Goal: Transaction & Acquisition: Purchase product/service

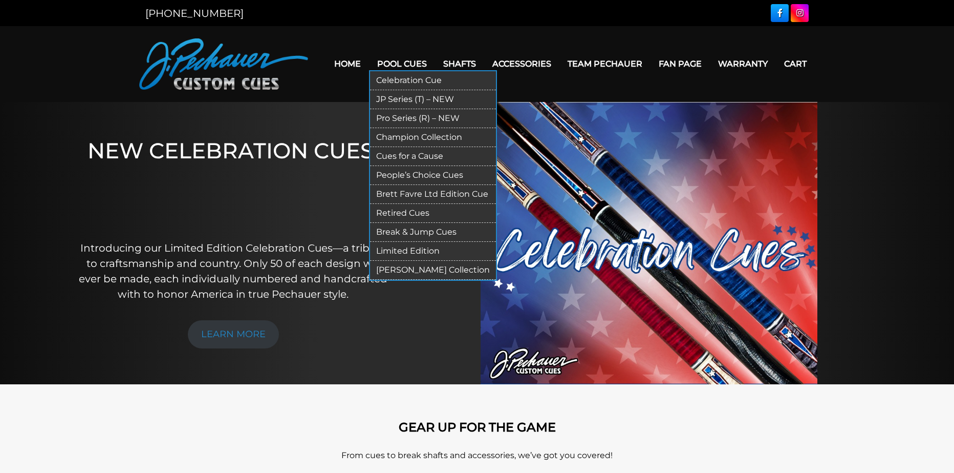
drag, startPoint x: 458, startPoint y: 139, endPoint x: 436, endPoint y: 254, distance: 116.8
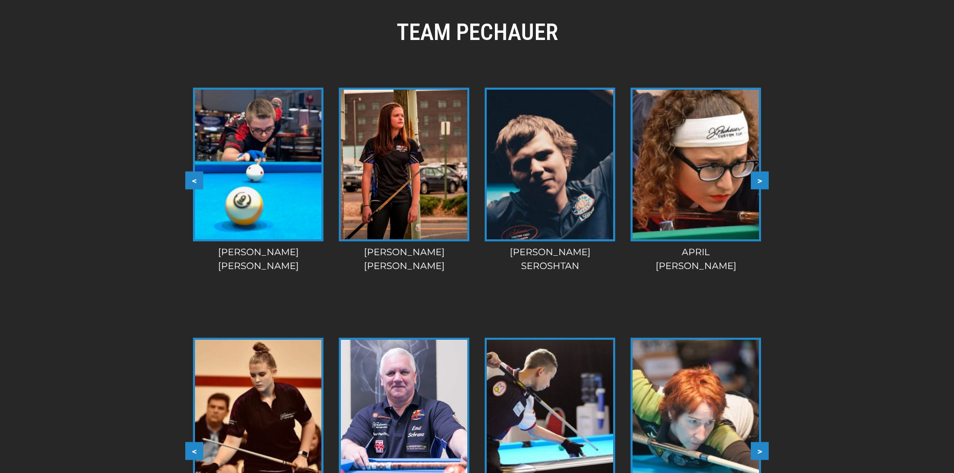
scroll to position [833, 0]
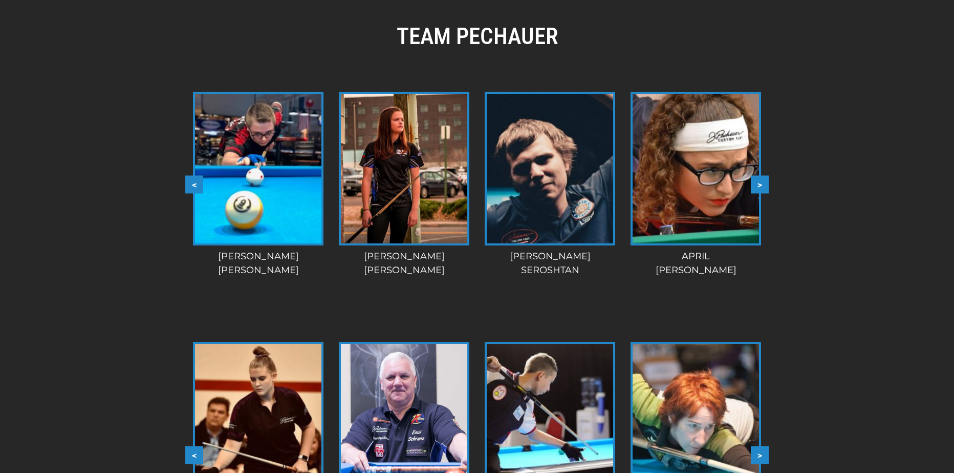
click at [760, 186] on button ">" at bounding box center [760, 184] width 18 height 18
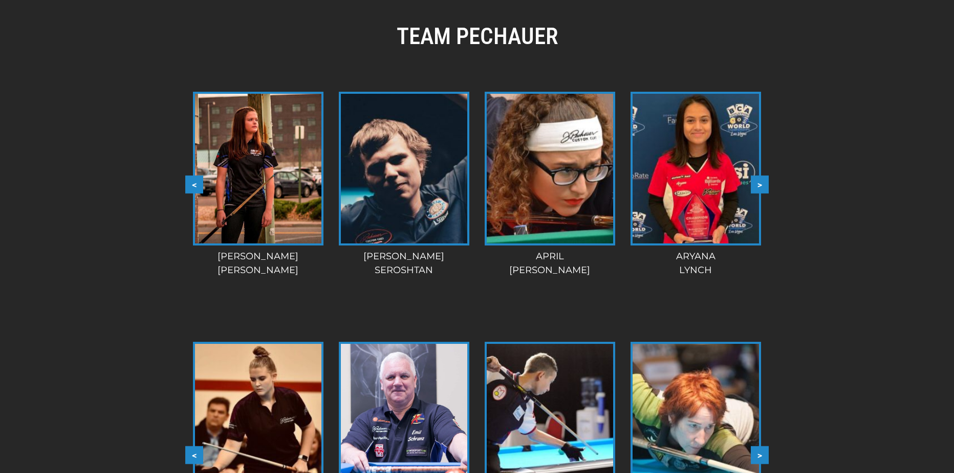
click at [761, 183] on button ">" at bounding box center [760, 184] width 18 height 18
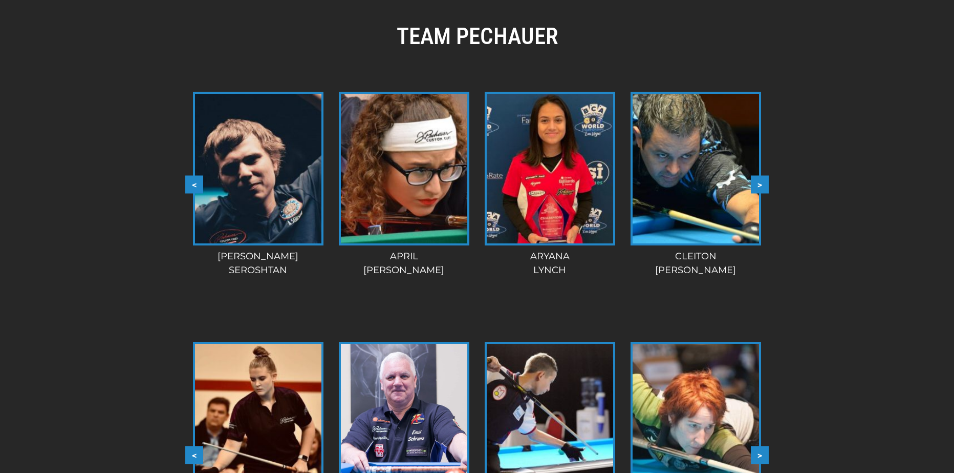
click at [761, 183] on button ">" at bounding box center [760, 184] width 18 height 18
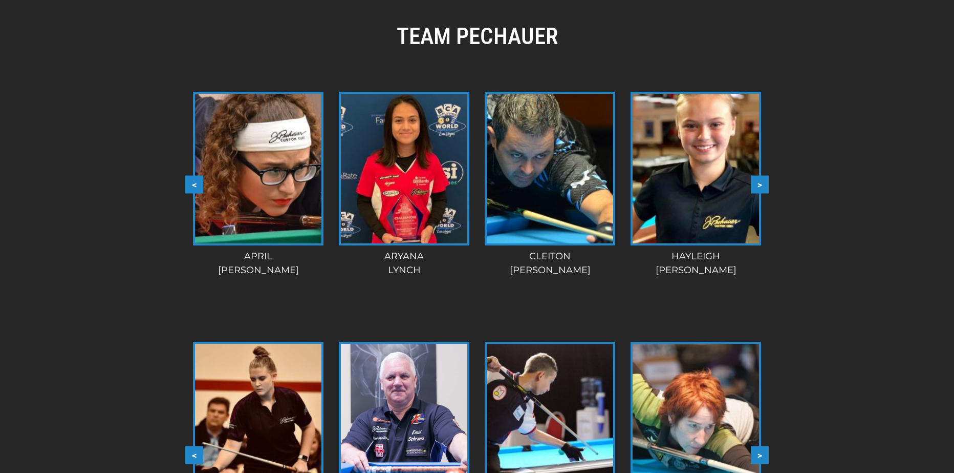
click at [761, 184] on button ">" at bounding box center [760, 184] width 18 height 18
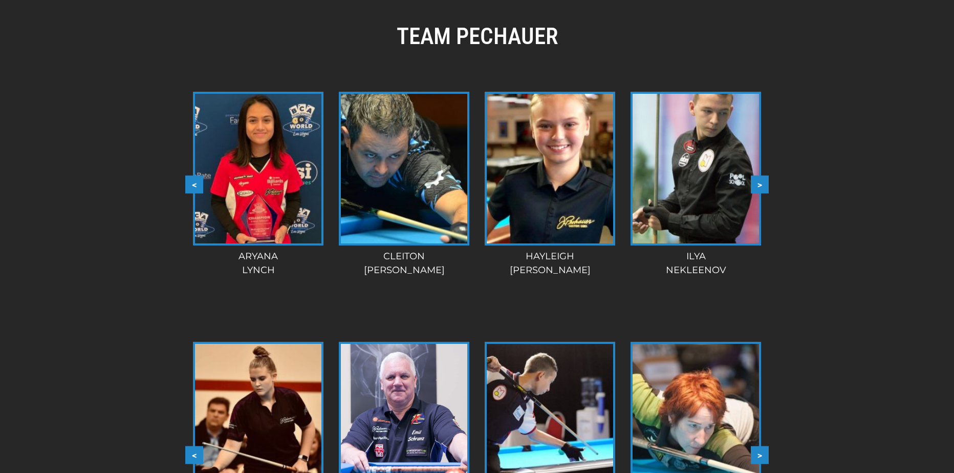
click at [761, 184] on button ">" at bounding box center [760, 184] width 18 height 18
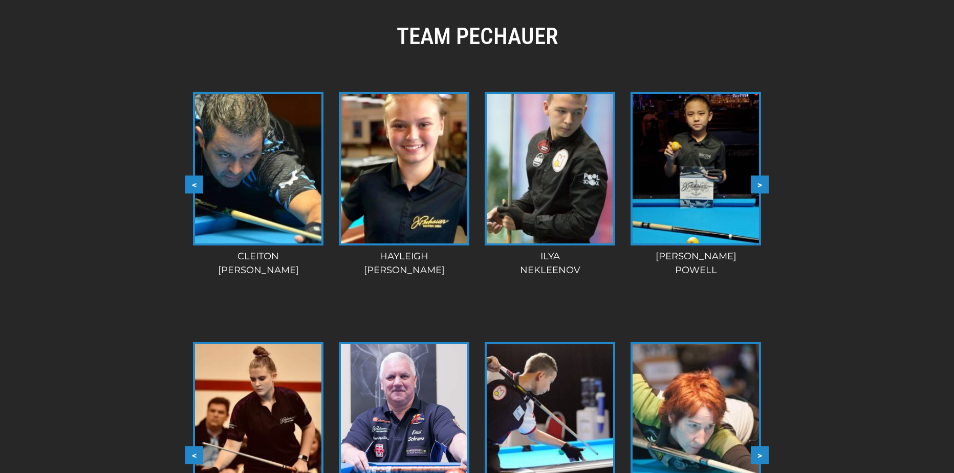
click at [761, 184] on button ">" at bounding box center [760, 184] width 18 height 18
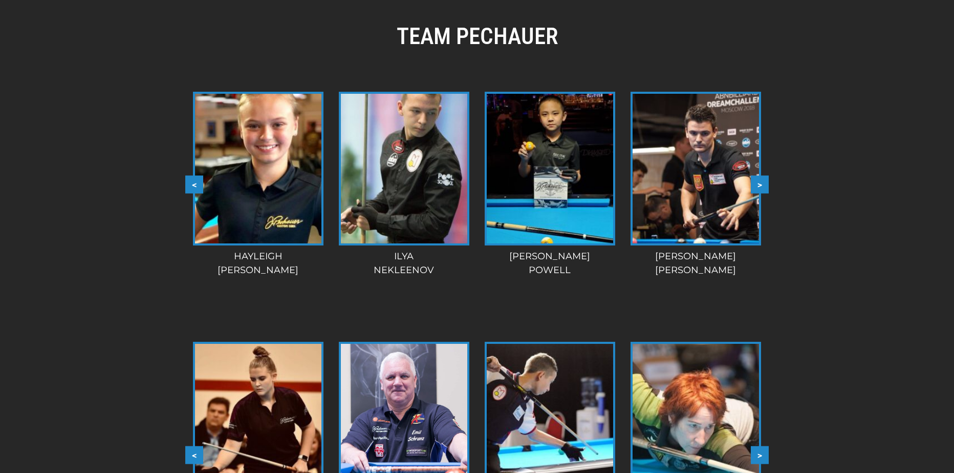
click at [761, 185] on button ">" at bounding box center [760, 184] width 18 height 18
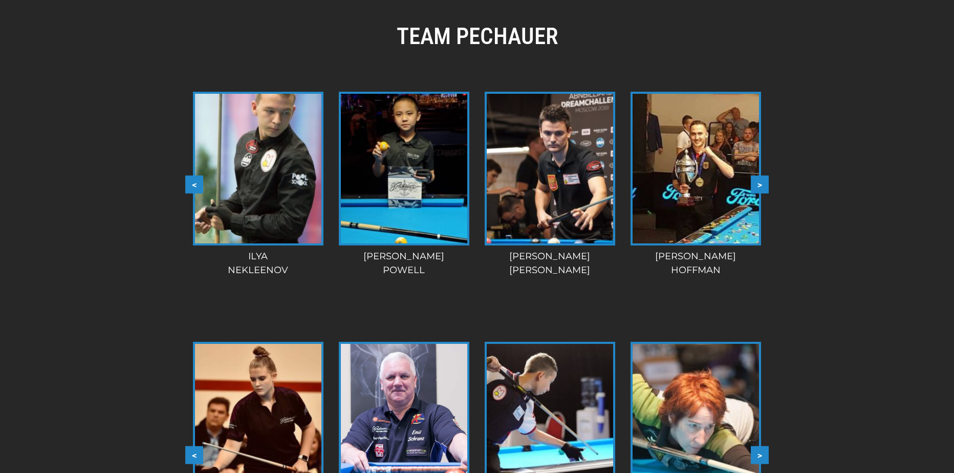
click at [761, 185] on button ">" at bounding box center [760, 184] width 18 height 18
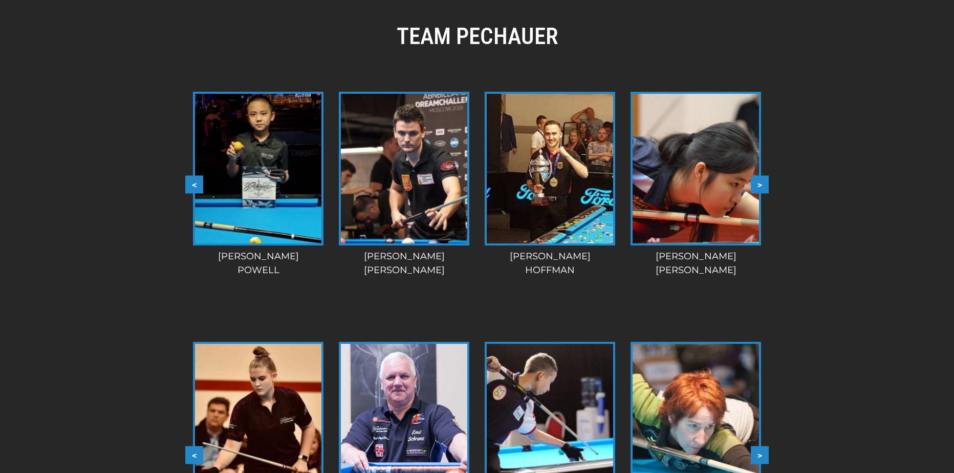
click at [761, 186] on button ">" at bounding box center [760, 184] width 18 height 18
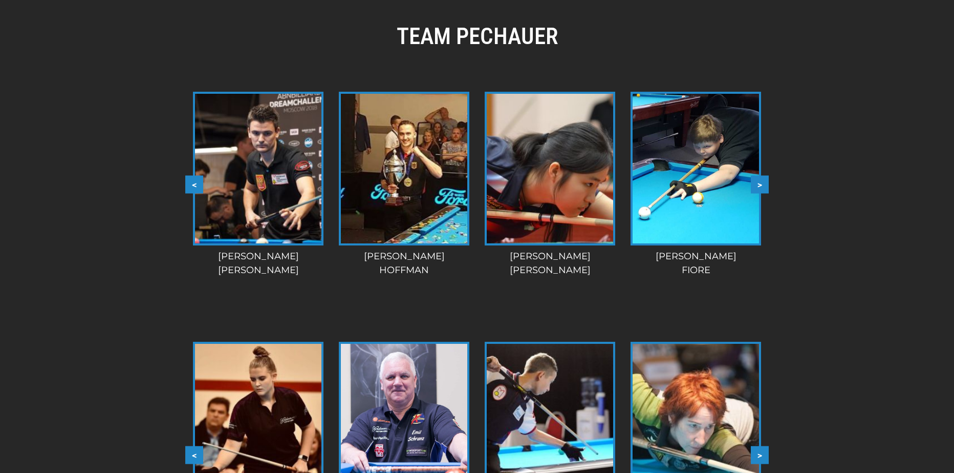
click at [761, 186] on button ">" at bounding box center [760, 184] width 18 height 18
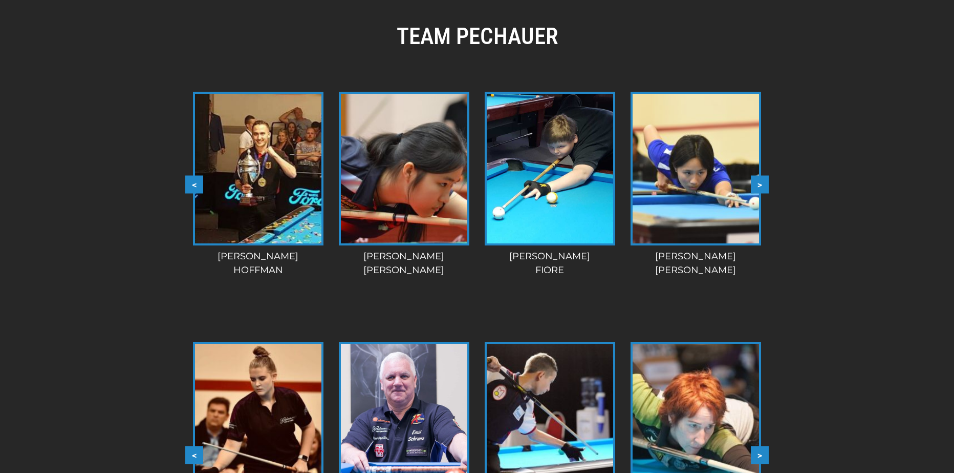
click at [761, 186] on button ">" at bounding box center [760, 184] width 18 height 18
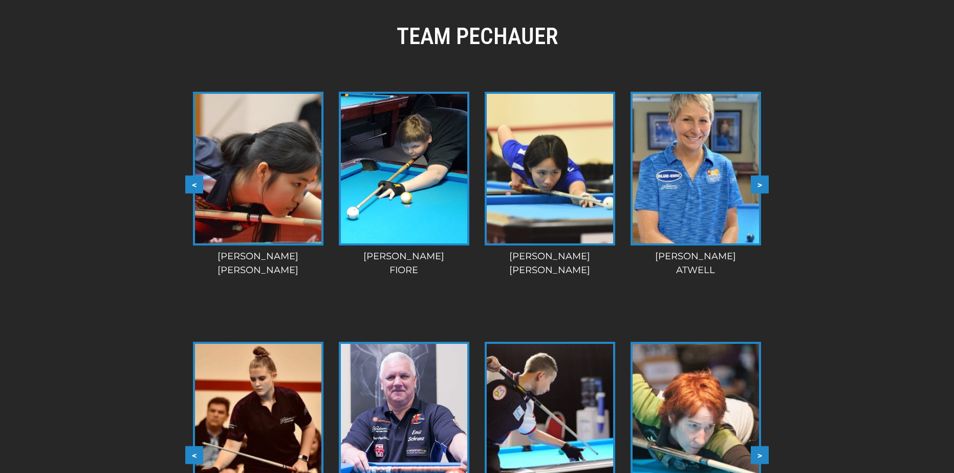
click at [761, 186] on button ">" at bounding box center [760, 184] width 18 height 18
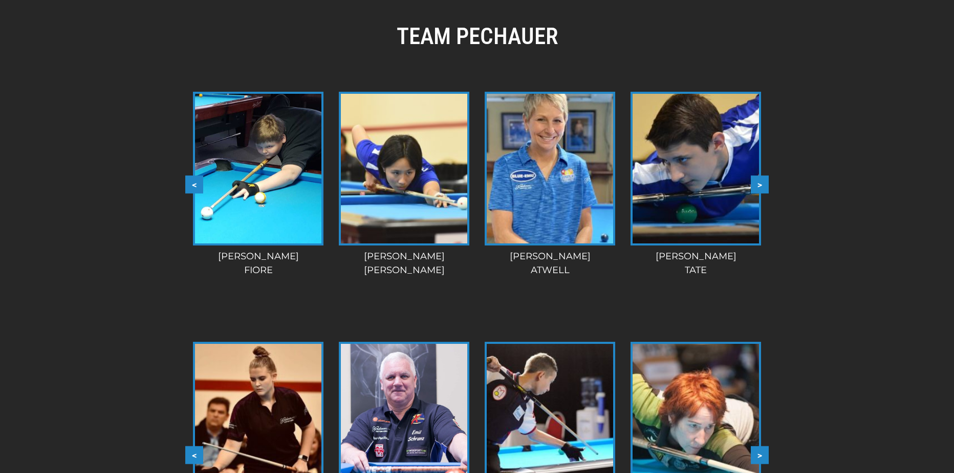
click at [761, 186] on button ">" at bounding box center [760, 184] width 18 height 18
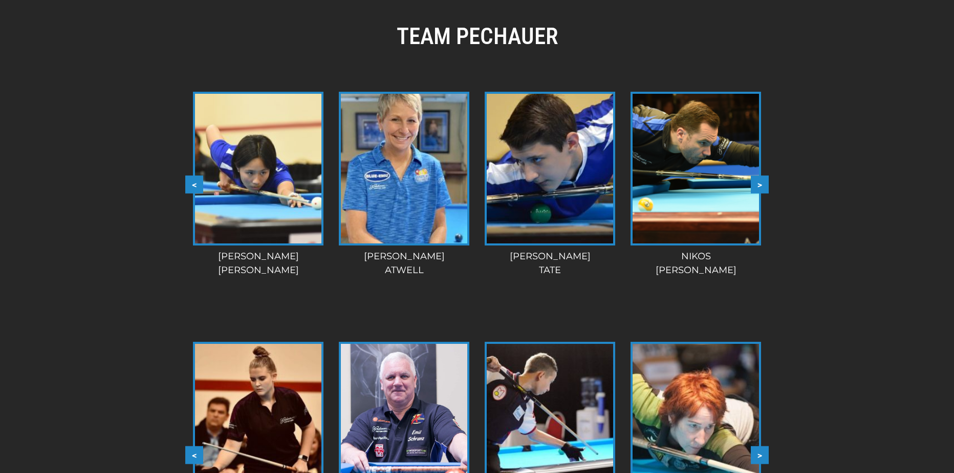
click at [761, 186] on button ">" at bounding box center [760, 184] width 18 height 18
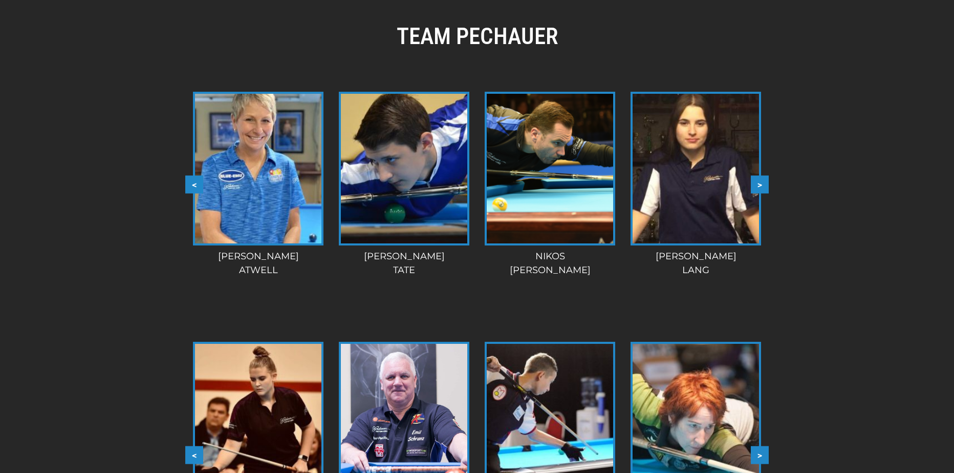
click at [761, 186] on button ">" at bounding box center [760, 184] width 18 height 18
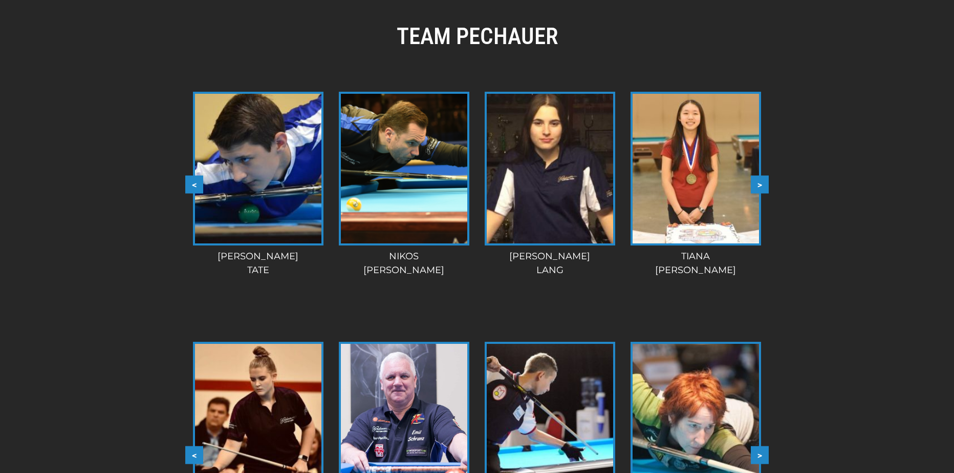
click at [761, 186] on button ">" at bounding box center [760, 184] width 18 height 18
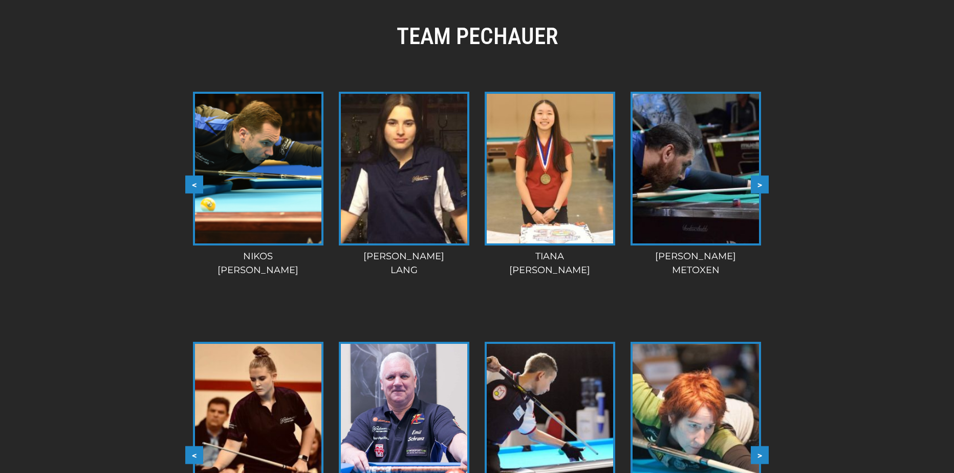
click at [761, 185] on button ">" at bounding box center [760, 184] width 18 height 18
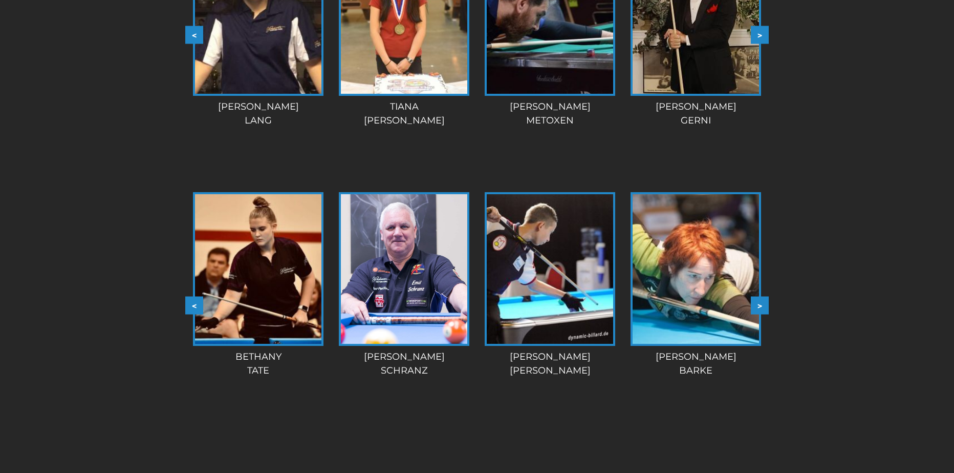
scroll to position [986, 0]
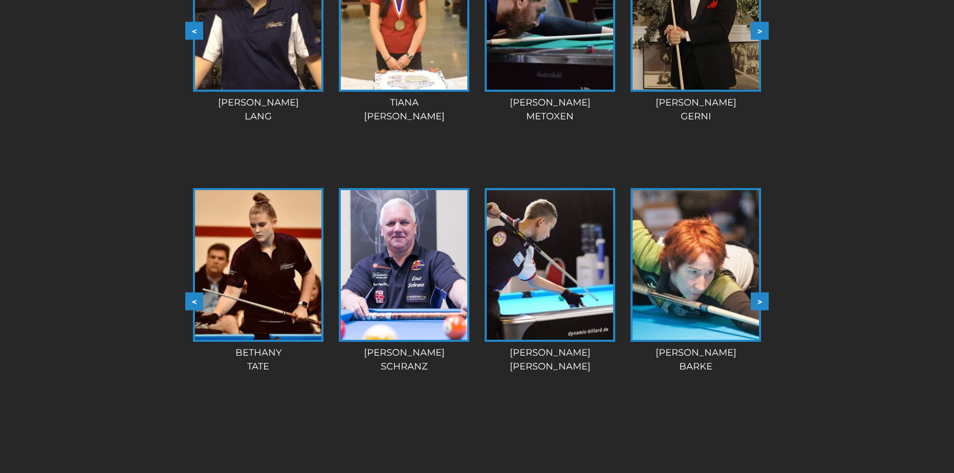
click at [762, 300] on button ">" at bounding box center [760, 301] width 18 height 18
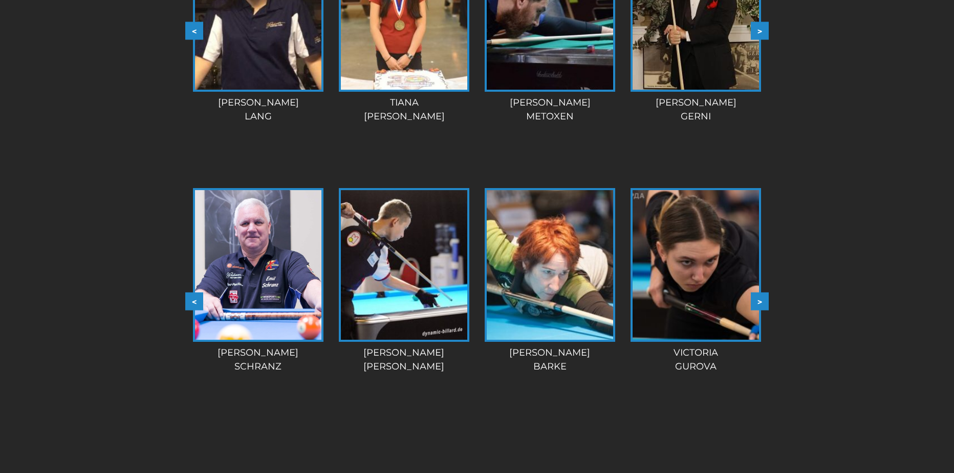
click at [763, 298] on button ">" at bounding box center [760, 301] width 18 height 18
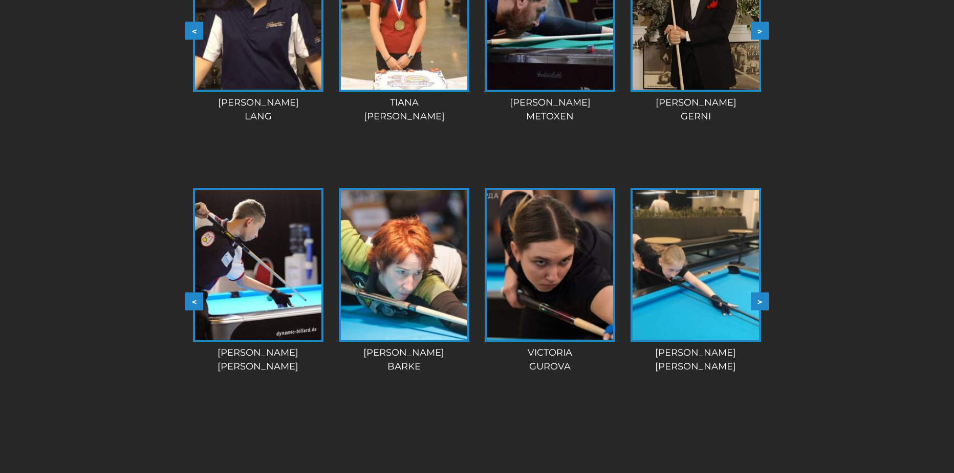
click at [763, 298] on button ">" at bounding box center [760, 301] width 18 height 18
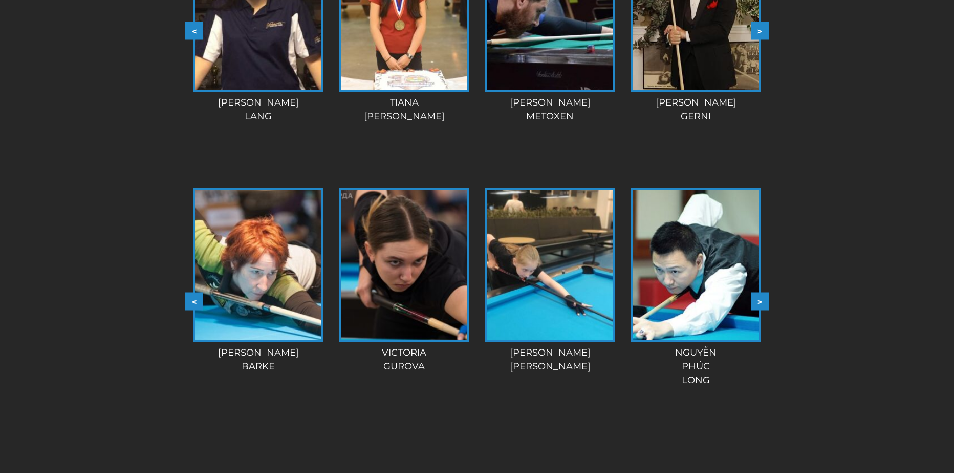
click at [763, 298] on button ">" at bounding box center [760, 301] width 18 height 18
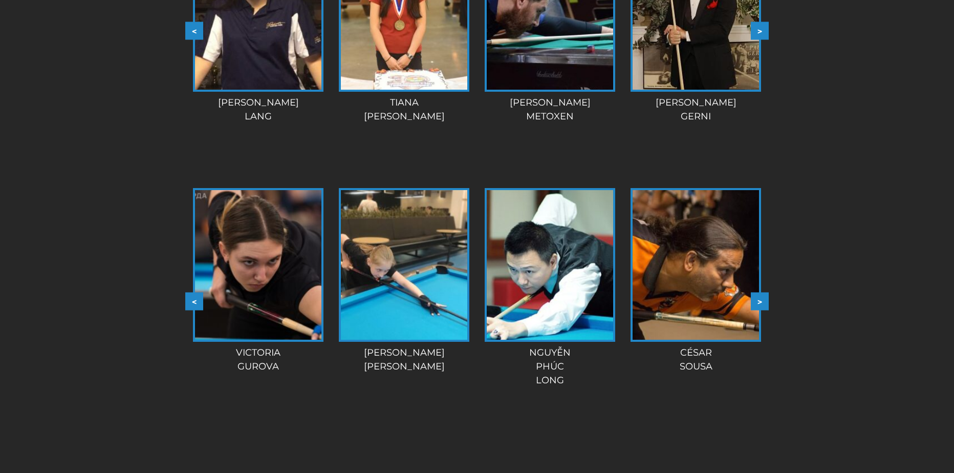
click at [763, 298] on button ">" at bounding box center [760, 301] width 18 height 18
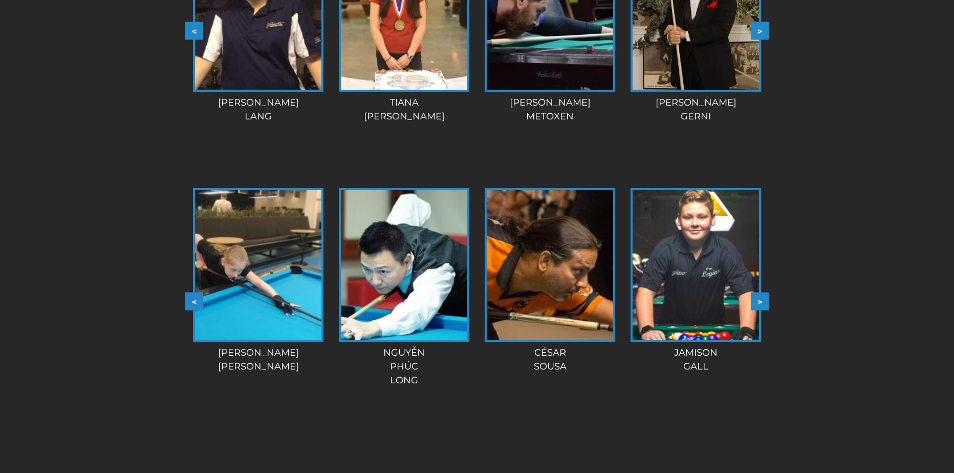
click at [763, 298] on button ">" at bounding box center [760, 301] width 18 height 18
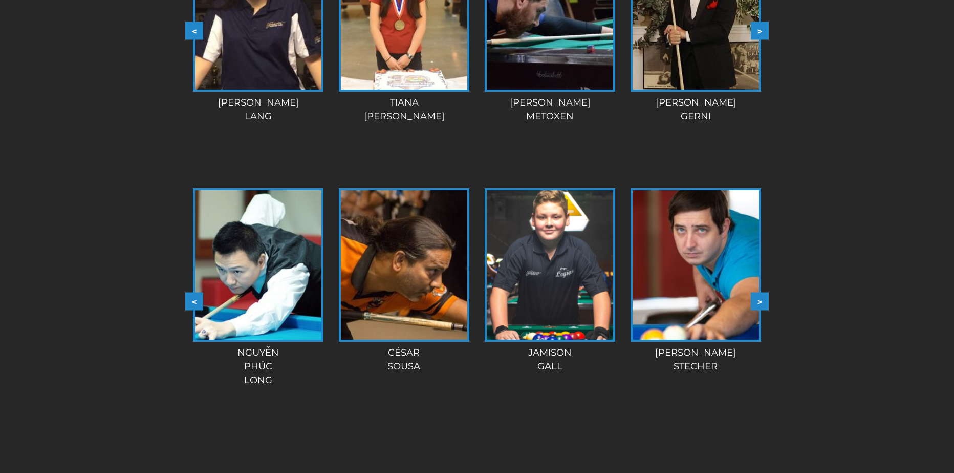
click at [763, 298] on button ">" at bounding box center [760, 301] width 18 height 18
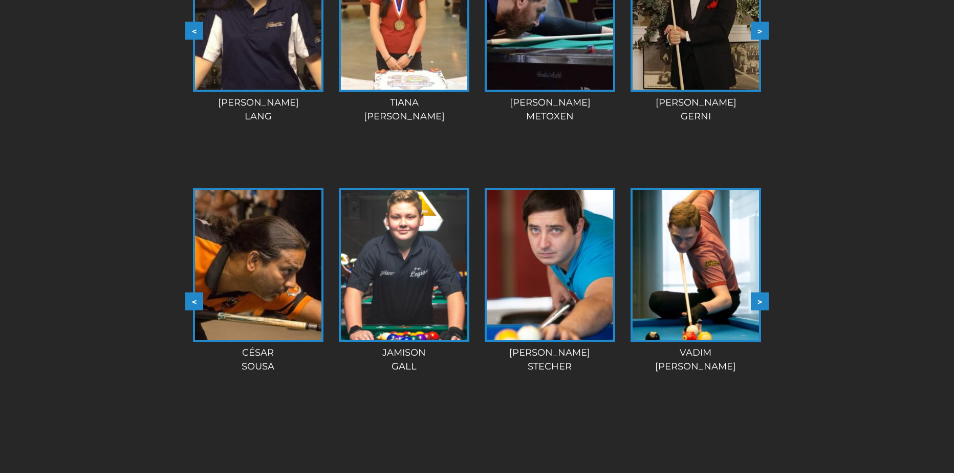
click at [762, 304] on button ">" at bounding box center [760, 301] width 18 height 18
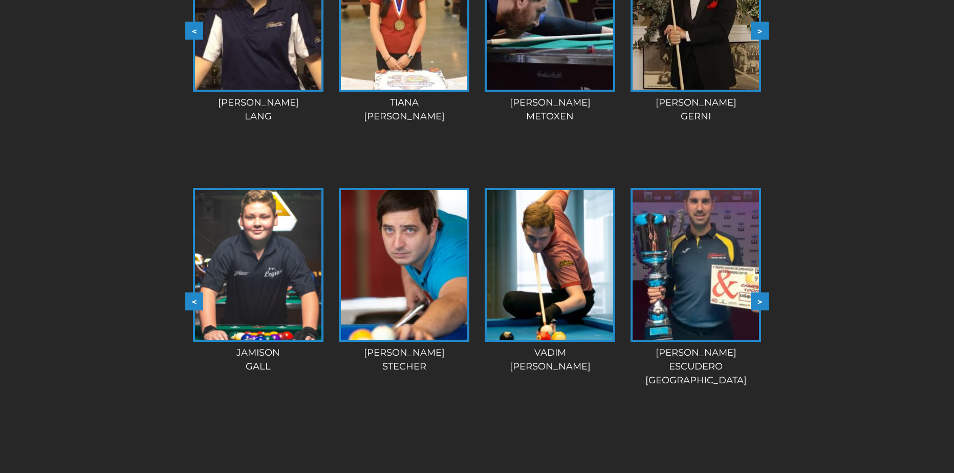
click at [760, 301] on button ">" at bounding box center [760, 301] width 18 height 18
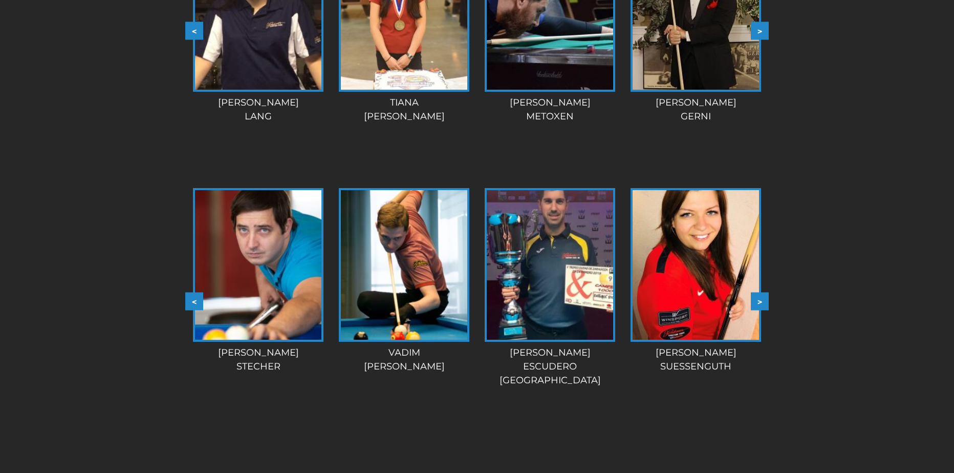
click at [759, 304] on button ">" at bounding box center [760, 301] width 18 height 18
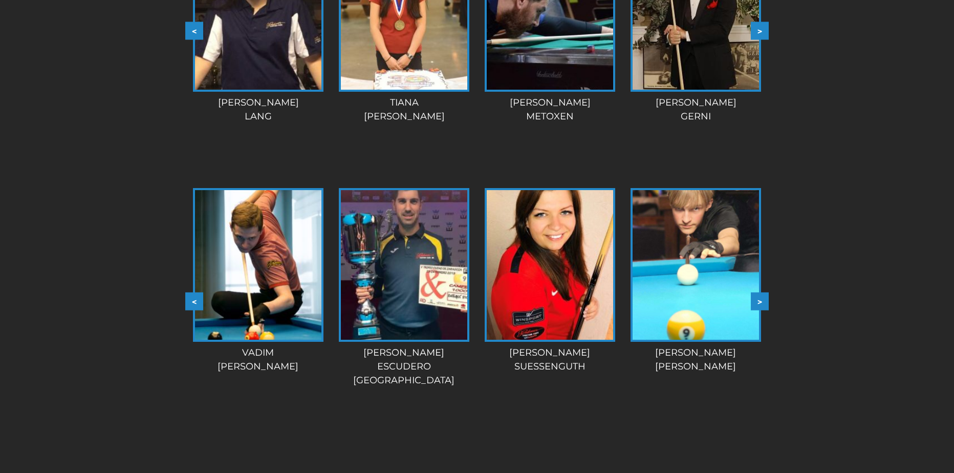
click at [759, 304] on button ">" at bounding box center [760, 301] width 18 height 18
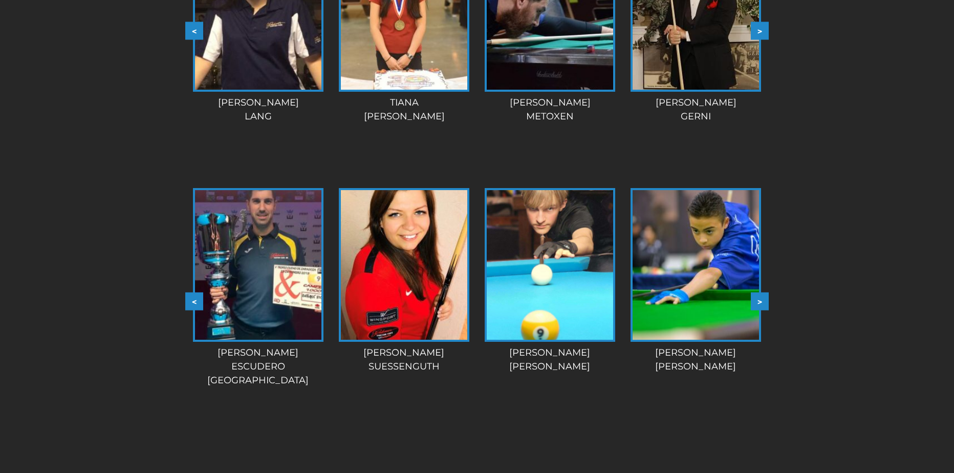
click at [759, 303] on button ">" at bounding box center [760, 301] width 18 height 18
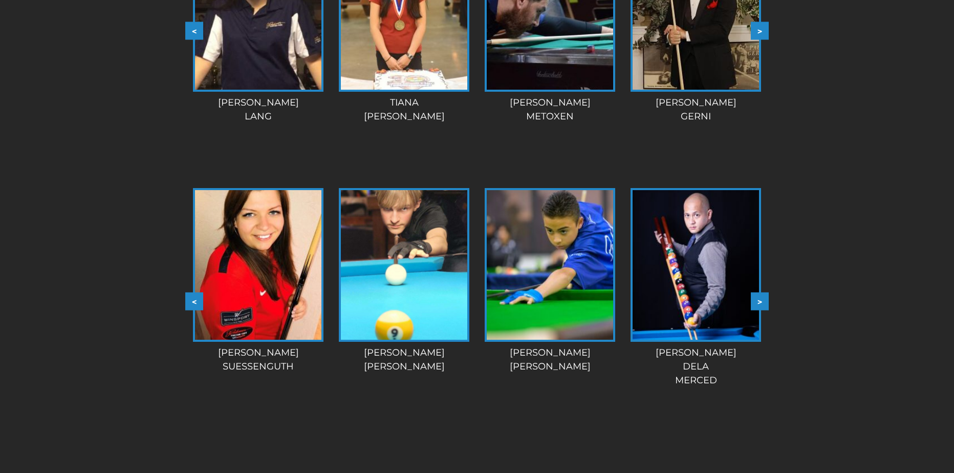
click at [759, 303] on button ">" at bounding box center [760, 301] width 18 height 18
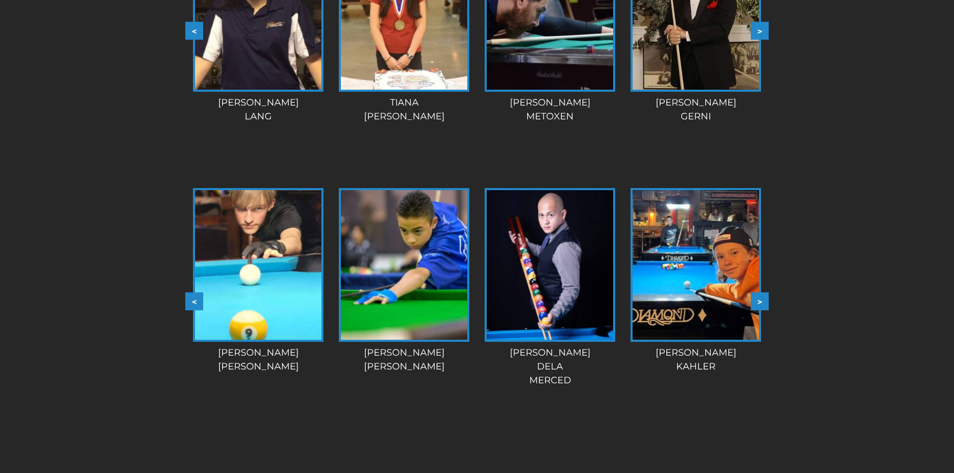
click at [537, 360] on div "Anthony dela Merced" at bounding box center [550, 366] width 138 height 41
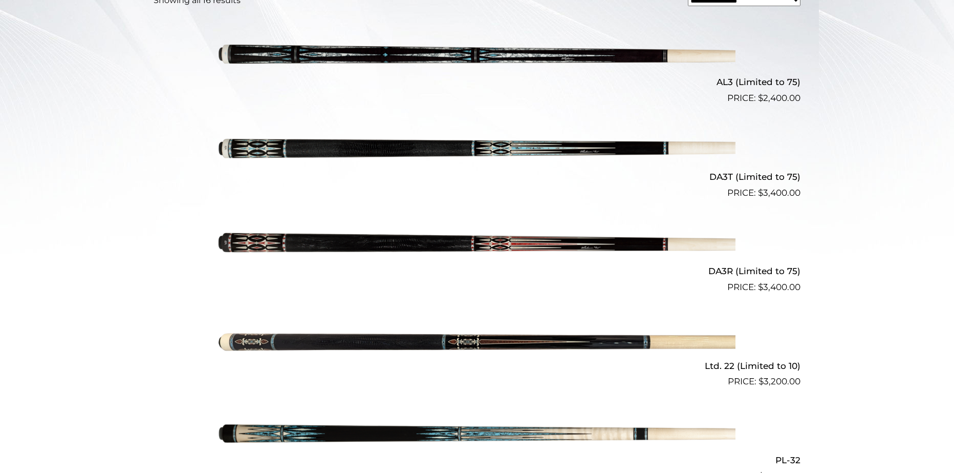
scroll to position [344, 0]
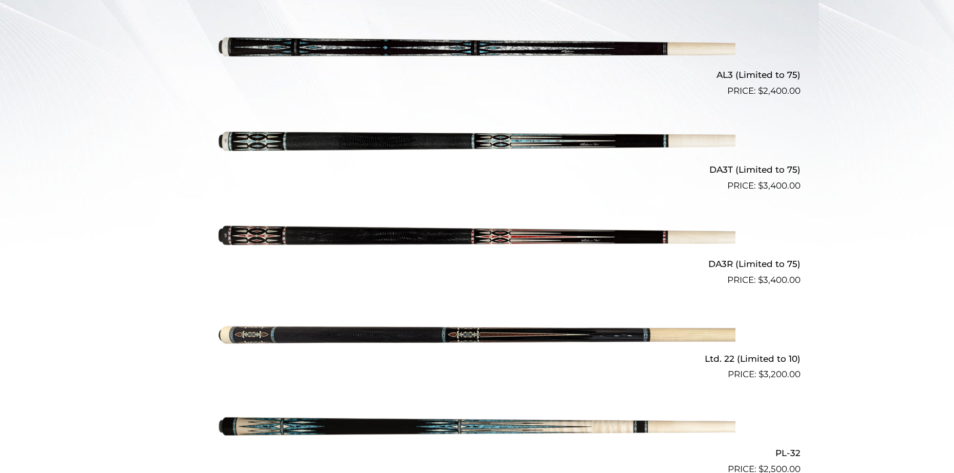
click at [528, 328] on img at bounding box center [477, 334] width 517 height 86
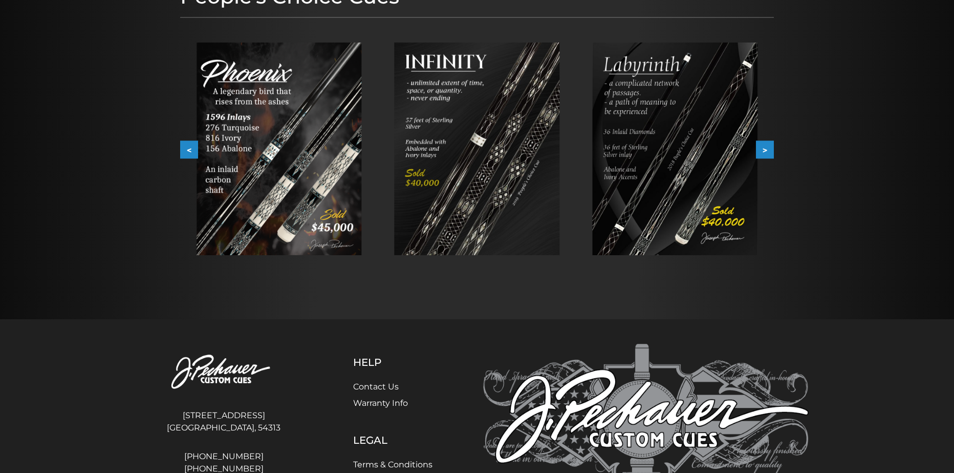
scroll to position [244, 0]
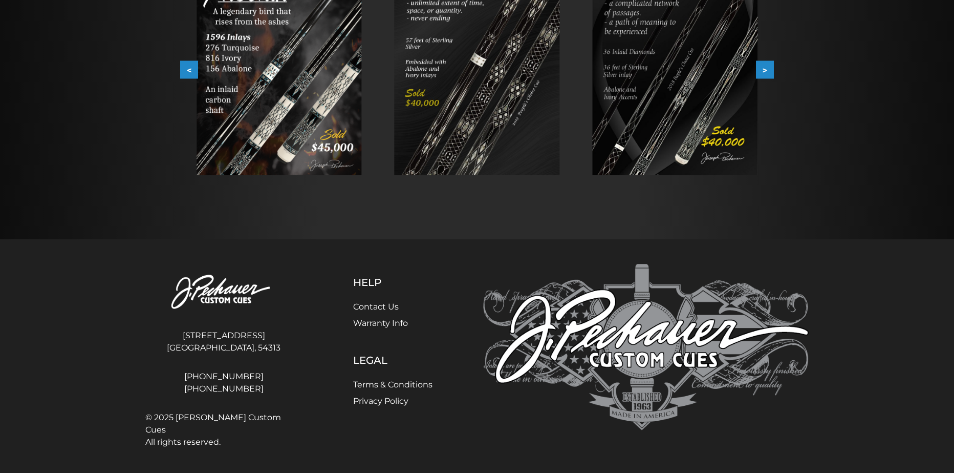
click at [773, 63] on button ">" at bounding box center [765, 70] width 18 height 18
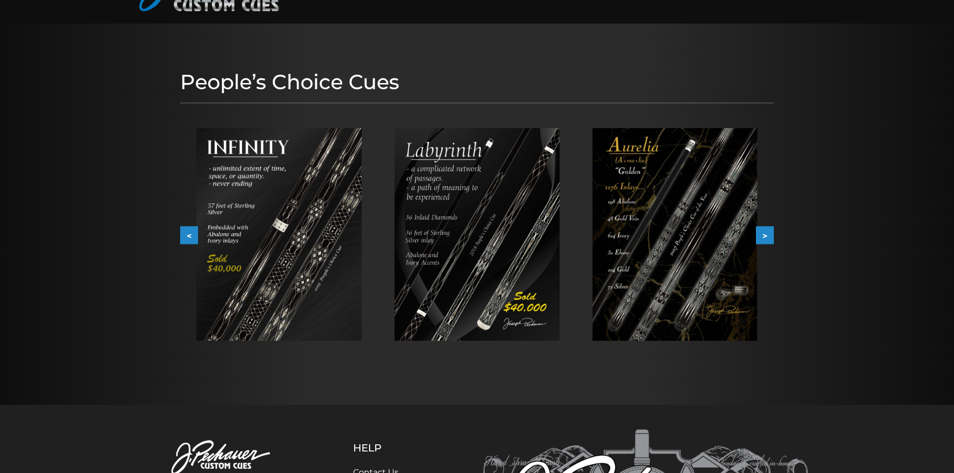
scroll to position [77, 0]
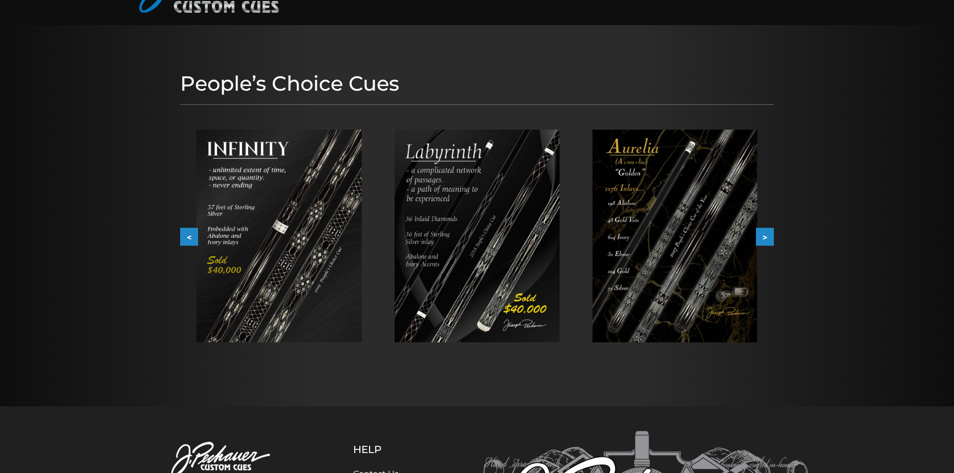
click at [761, 239] on button ">" at bounding box center [765, 237] width 18 height 18
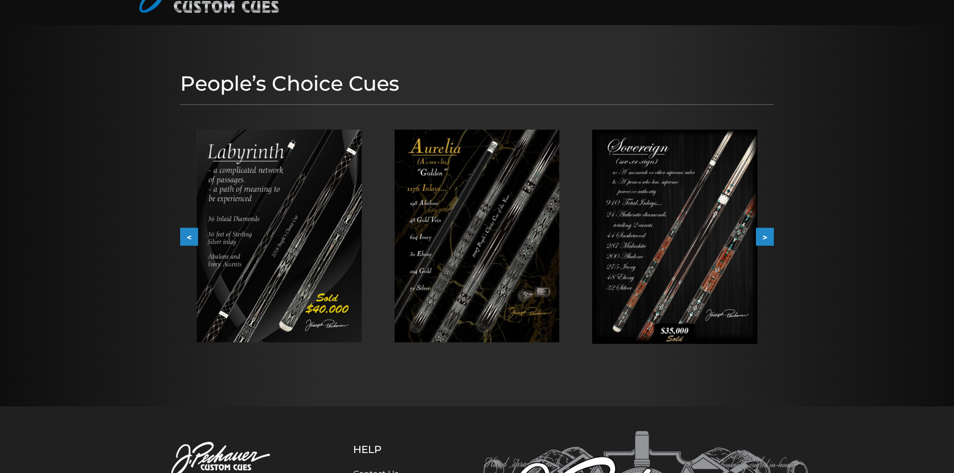
click at [763, 239] on button ">" at bounding box center [765, 237] width 18 height 18
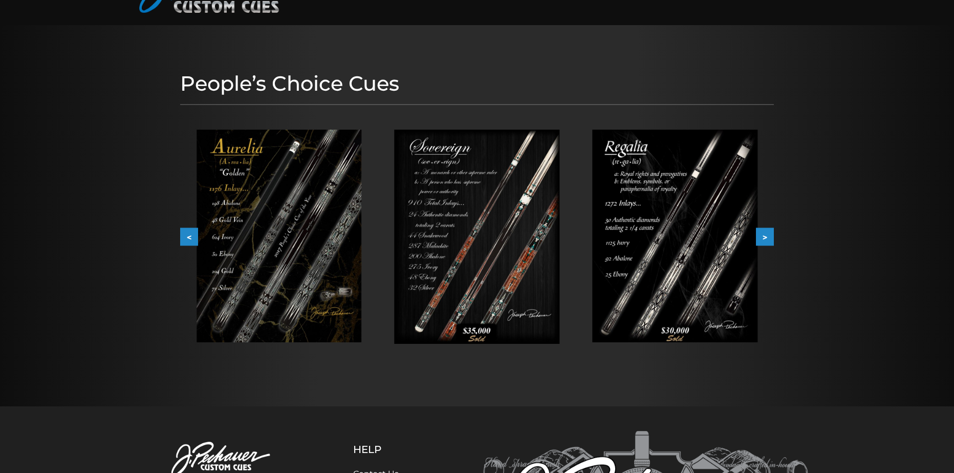
click at [766, 240] on button ">" at bounding box center [765, 237] width 18 height 18
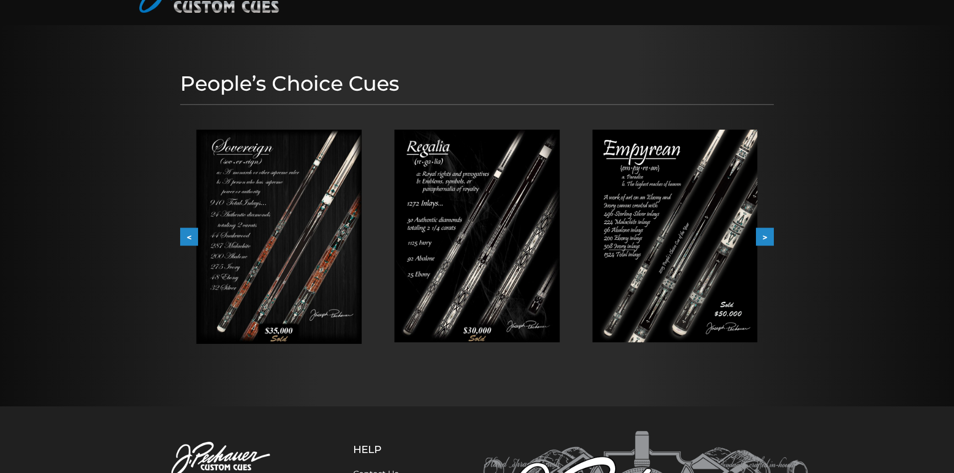
click at [769, 241] on button ">" at bounding box center [765, 237] width 18 height 18
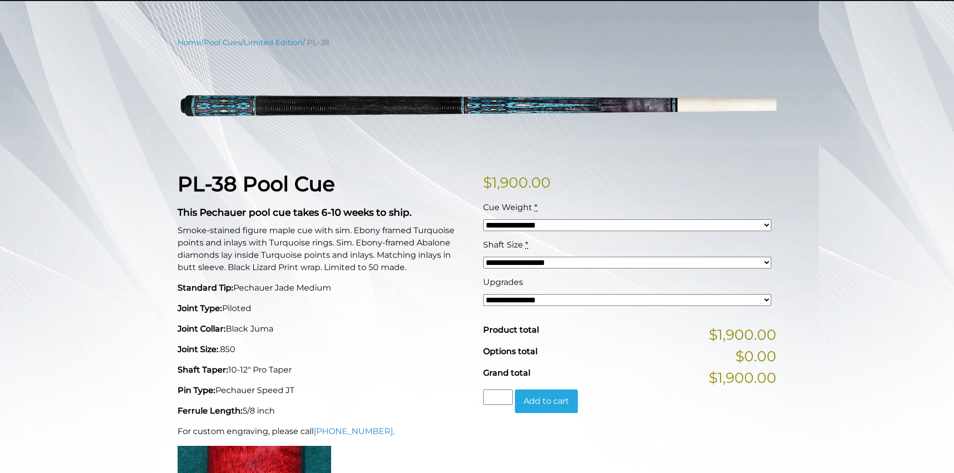
scroll to position [102, 0]
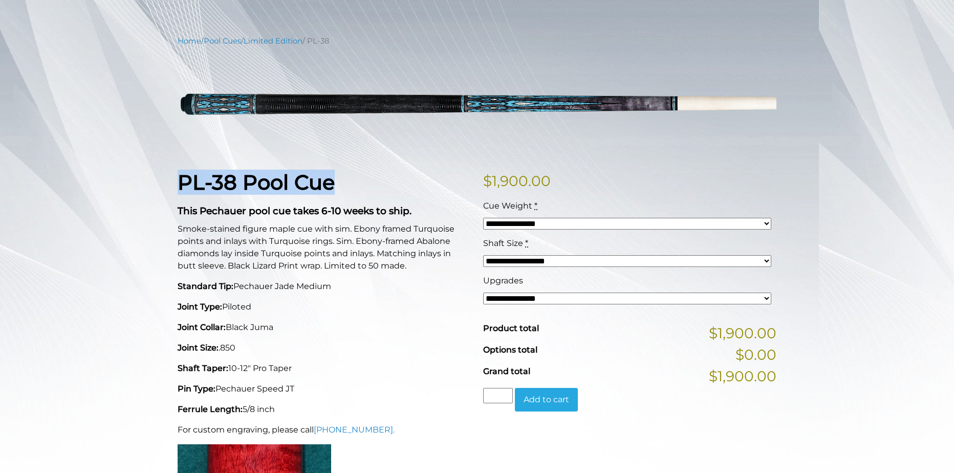
drag, startPoint x: 175, startPoint y: 179, endPoint x: 364, endPoint y: 177, distance: 189.4
click at [364, 177] on div "PL-38 Pool Cue This Pechauer pool cue takes 6-10 weeks to ship. Smoke-stained f…" at bounding box center [325, 371] width 306 height 403
click at [364, 177] on h1 "PL-38 Pool Cue" at bounding box center [324, 182] width 293 height 25
click at [507, 221] on select "**********" at bounding box center [627, 224] width 288 height 12
click at [508, 198] on div "**********" at bounding box center [630, 371] width 306 height 403
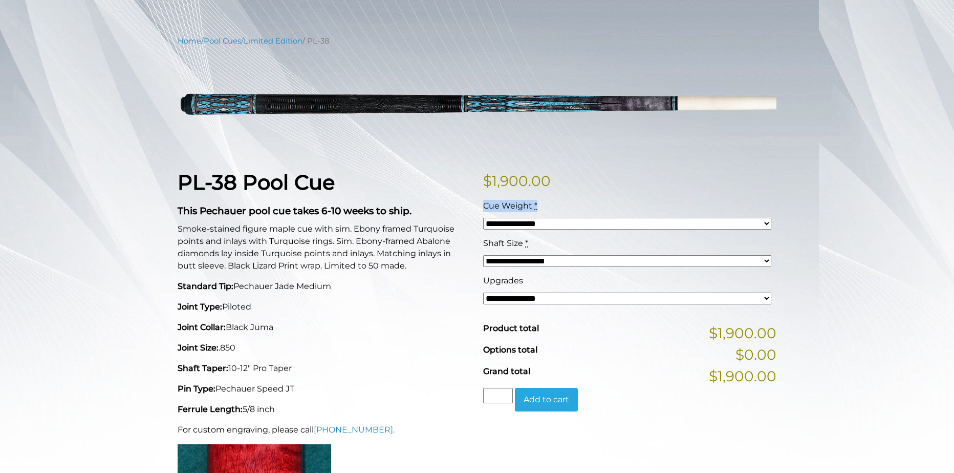
drag, startPoint x: 481, startPoint y: 204, endPoint x: 546, endPoint y: 201, distance: 64.6
click at [546, 201] on div "**********" at bounding box center [630, 371] width 306 height 403
click at [546, 201] on div "Cue Weight *" at bounding box center [627, 206] width 288 height 12
drag, startPoint x: 535, startPoint y: 206, endPoint x: 484, endPoint y: 204, distance: 51.2
click at [484, 204] on label "Cue Weight *" at bounding box center [510, 206] width 54 height 12
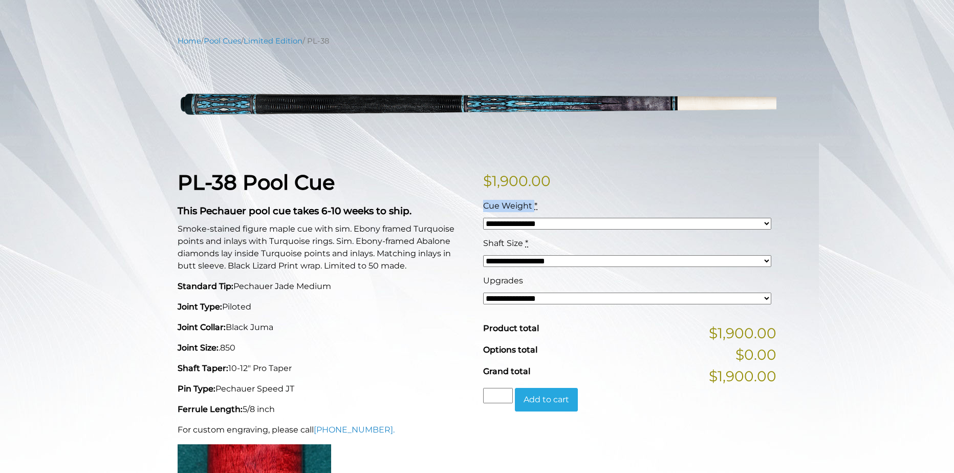
click at [492, 207] on span "Cue Weight" at bounding box center [507, 206] width 49 height 10
click at [492, 218] on select "**********" at bounding box center [627, 224] width 288 height 12
drag, startPoint x: 485, startPoint y: 207, endPoint x: 532, endPoint y: 207, distance: 47.1
click at [532, 207] on label "Cue Weight *" at bounding box center [510, 206] width 54 height 12
click at [519, 207] on span "Cue Weight" at bounding box center [507, 206] width 49 height 10
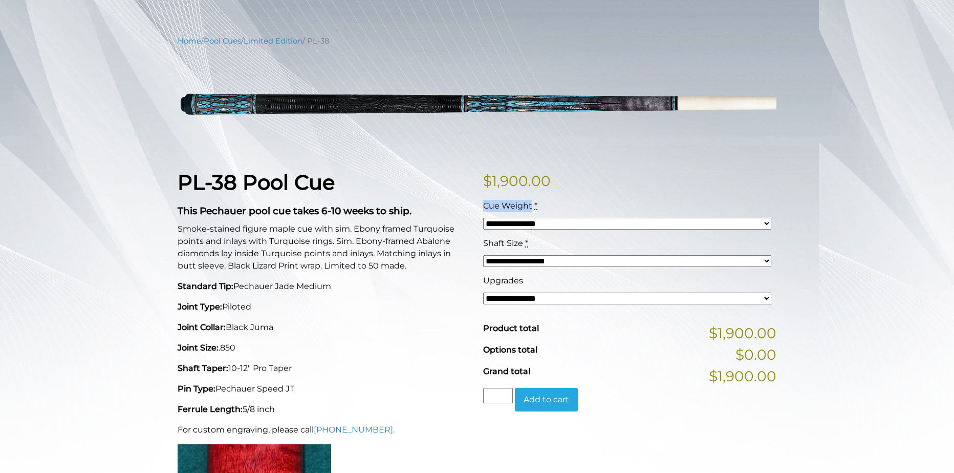
click at [519, 218] on select "**********" at bounding box center [627, 224] width 288 height 12
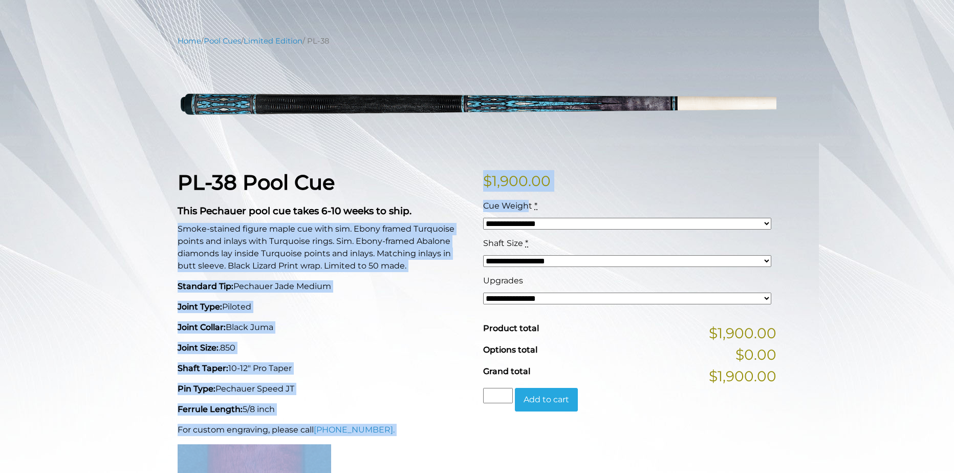
drag, startPoint x: 473, startPoint y: 207, endPoint x: 527, endPoint y: 210, distance: 54.4
click at [527, 210] on div "**********" at bounding box center [477, 371] width 611 height 403
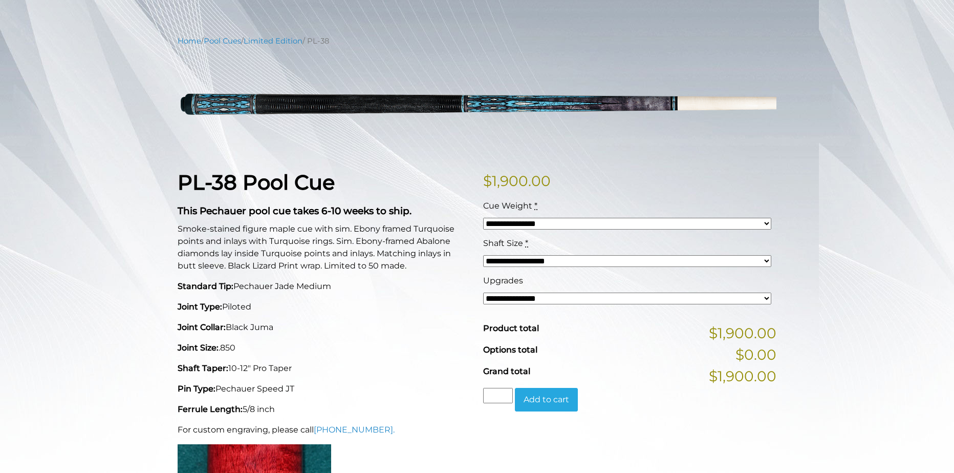
click at [555, 195] on div "**********" at bounding box center [630, 371] width 306 height 403
click at [571, 295] on select "**********" at bounding box center [627, 298] width 288 height 12
select select "*****"
click at [483, 292] on select "**********" at bounding box center [627, 298] width 288 height 12
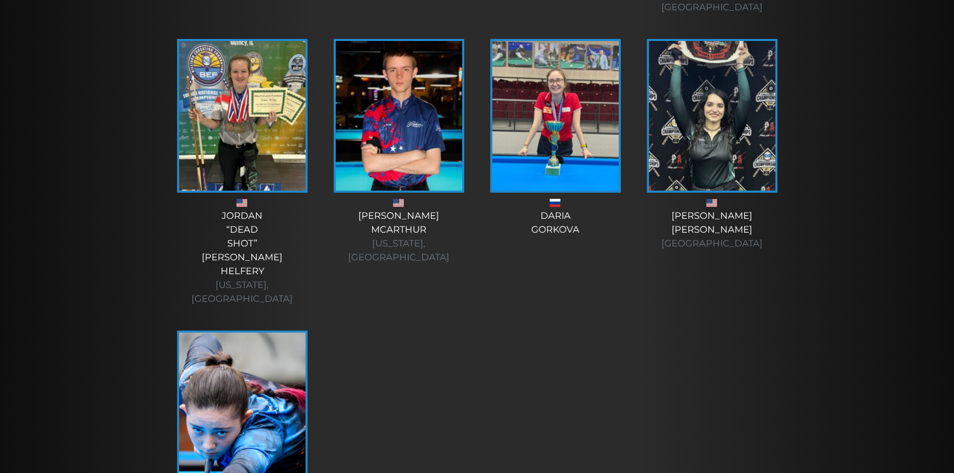
scroll to position [3579, 0]
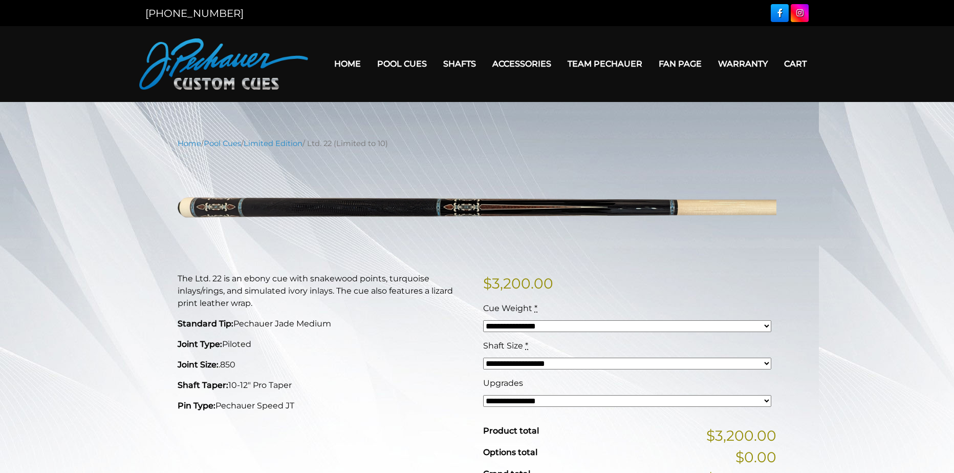
click at [616, 360] on select "**********" at bounding box center [627, 363] width 288 height 12
click at [483, 357] on select "**********" at bounding box center [627, 363] width 288 height 12
click at [599, 397] on select "**********" at bounding box center [627, 401] width 288 height 12
select select "*****"
click at [483, 395] on select "**********" at bounding box center [627, 401] width 288 height 12
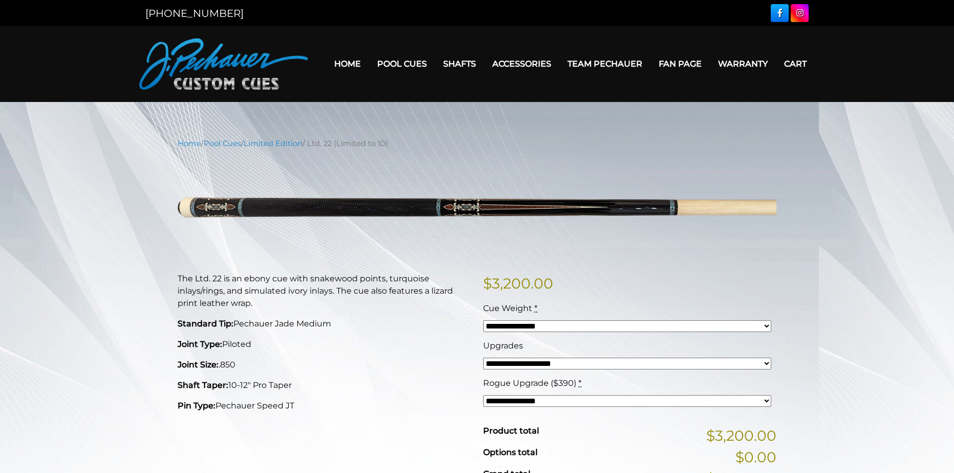
click at [406, 360] on p "Joint Size: .850" at bounding box center [324, 364] width 293 height 12
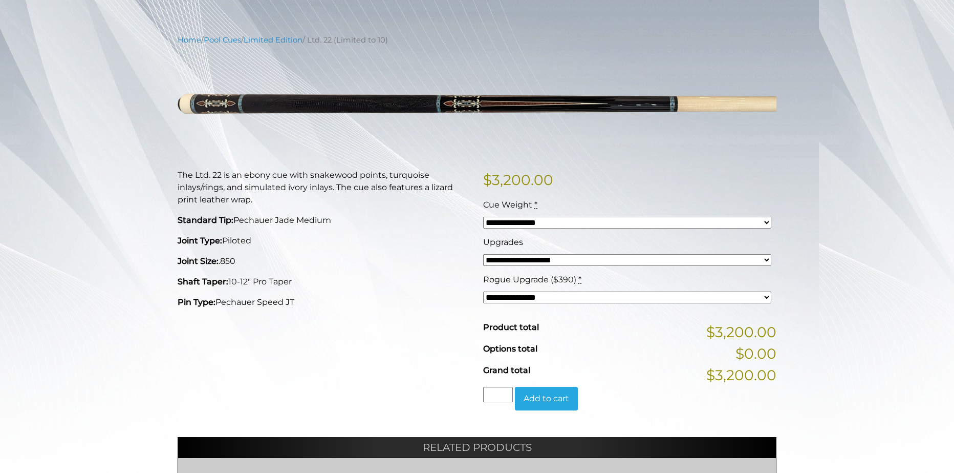
scroll to position [104, 0]
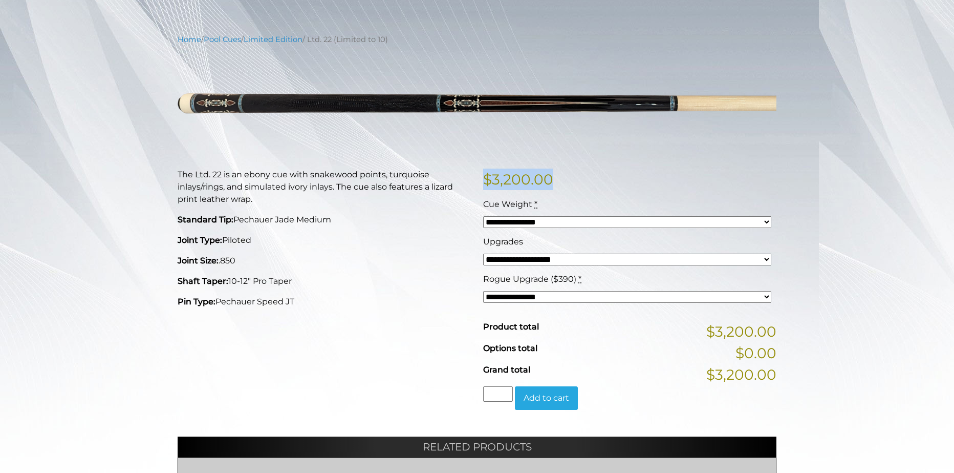
drag, startPoint x: 486, startPoint y: 169, endPoint x: 571, endPoint y: 176, distance: 85.3
click at [571, 176] on div "**********" at bounding box center [477, 344] width 599 height 582
click at [571, 176] on p "$ 3,200.00" at bounding box center [629, 179] width 293 height 22
drag, startPoint x: 486, startPoint y: 177, endPoint x: 589, endPoint y: 178, distance: 103.4
click at [589, 178] on p "$ 3,200.00" at bounding box center [629, 179] width 293 height 22
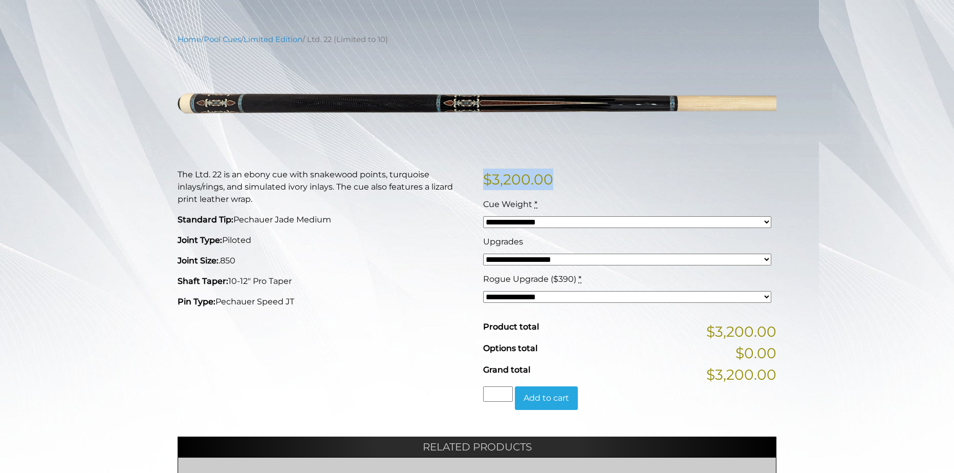
click at [589, 178] on p "$ 3,200.00" at bounding box center [629, 179] width 293 height 22
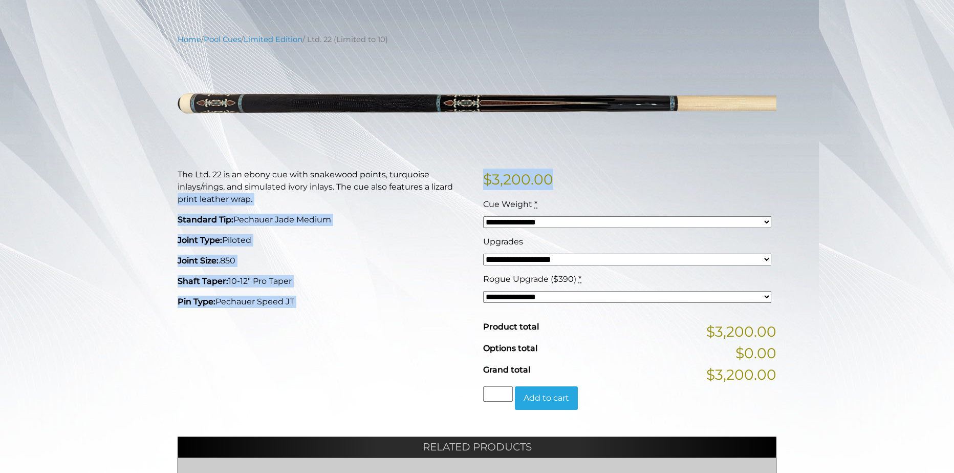
drag, startPoint x: 511, startPoint y: 184, endPoint x: 464, endPoint y: 184, distance: 47.1
click at [464, 184] on div "**********" at bounding box center [477, 297] width 611 height 258
click at [500, 179] on bdi "$ 3,200.00" at bounding box center [518, 178] width 70 height 17
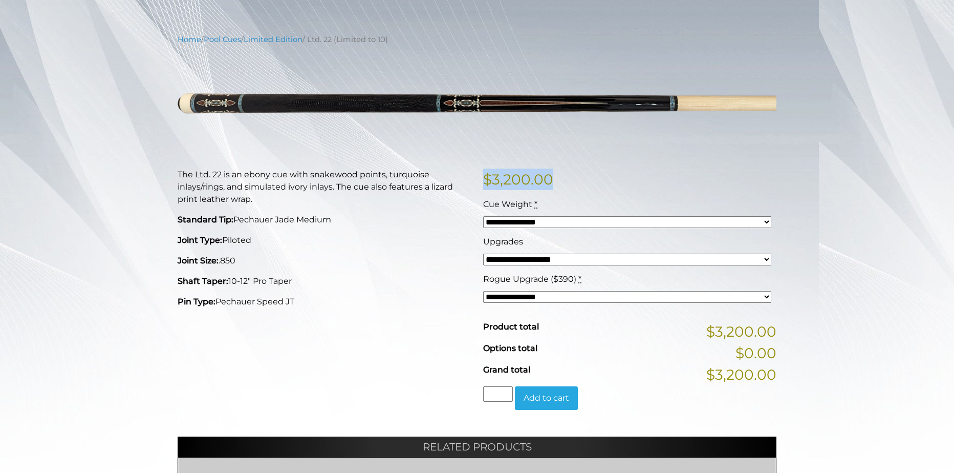
drag, startPoint x: 501, startPoint y: 181, endPoint x: 550, endPoint y: 182, distance: 48.7
click at [550, 182] on div "**********" at bounding box center [630, 297] width 306 height 258
click at [516, 181] on bdi "$ 3,200.00" at bounding box center [518, 178] width 70 height 17
drag, startPoint x: 487, startPoint y: 178, endPoint x: 562, endPoint y: 182, distance: 74.8
click at [562, 182] on p "$ 3,200.00" at bounding box center [629, 179] width 293 height 22
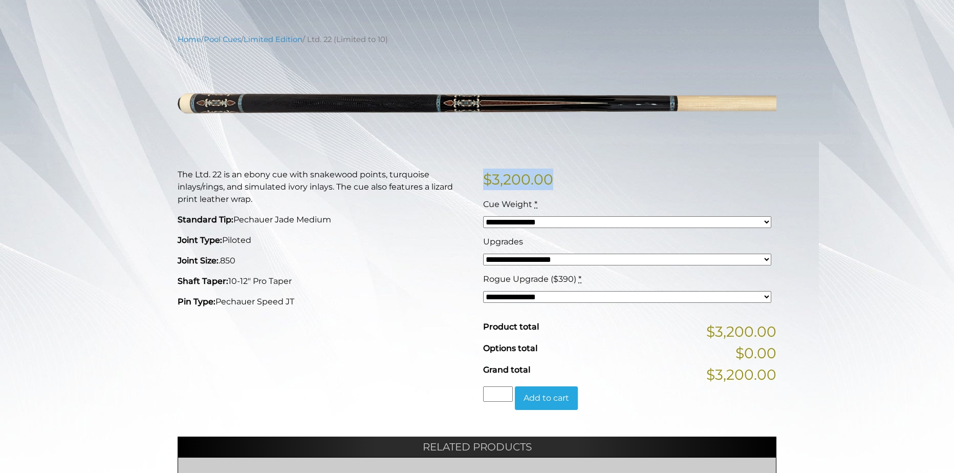
click at [538, 187] on bdi "$ 3,200.00" at bounding box center [518, 178] width 70 height 17
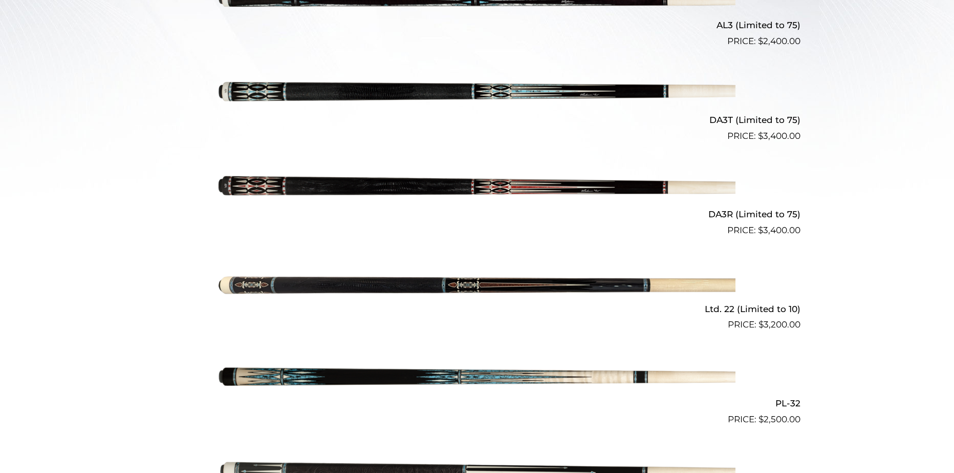
scroll to position [395, 0]
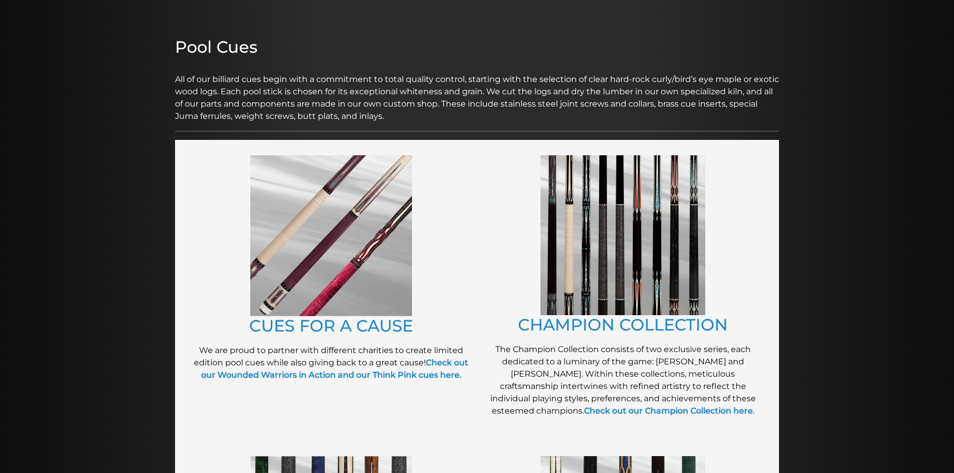
scroll to position [106, 0]
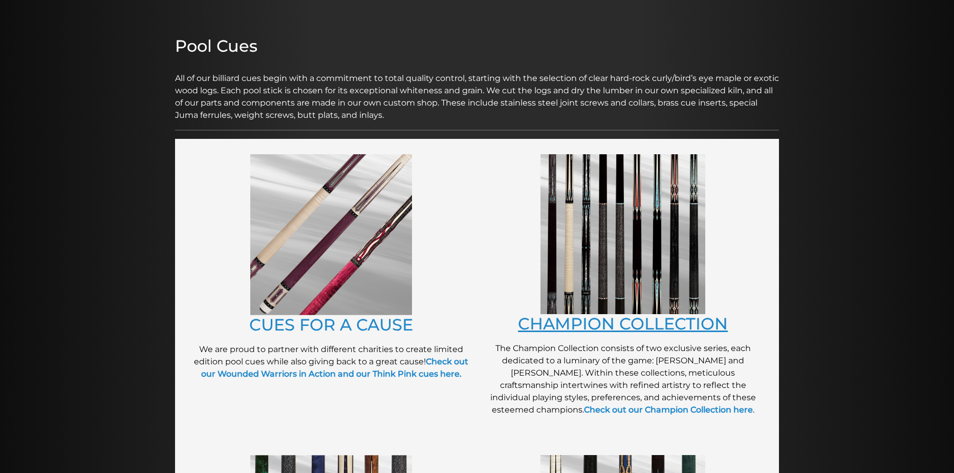
click at [569, 328] on link "CHAMPION COLLECTION" at bounding box center [623, 323] width 210 height 20
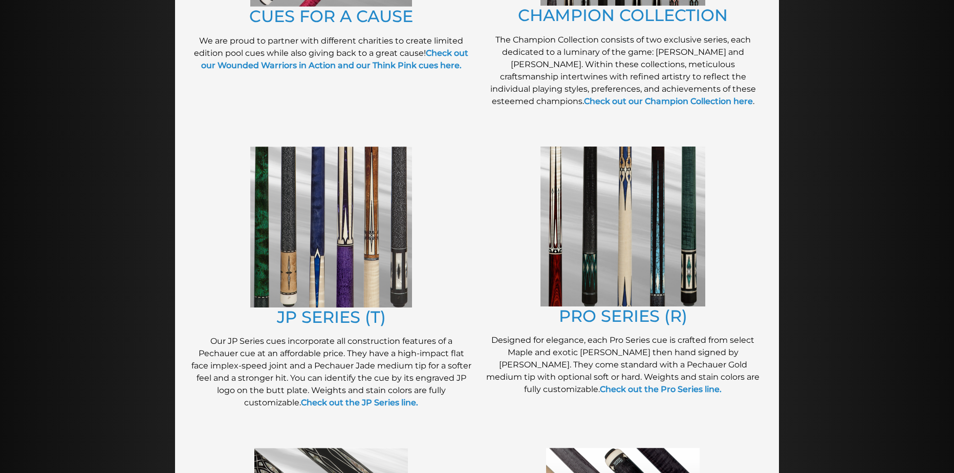
scroll to position [424, 0]
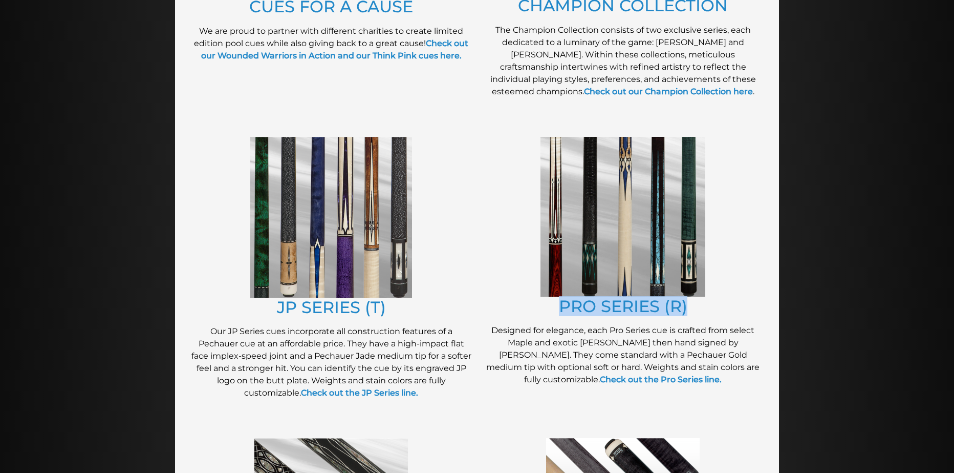
drag, startPoint x: 563, startPoint y: 304, endPoint x: 715, endPoint y: 298, distance: 152.2
click at [715, 298] on h2 "PRO SERIES (R)" at bounding box center [623, 305] width 282 height 19
click at [724, 307] on h2 "PRO SERIES (R)" at bounding box center [623, 305] width 282 height 19
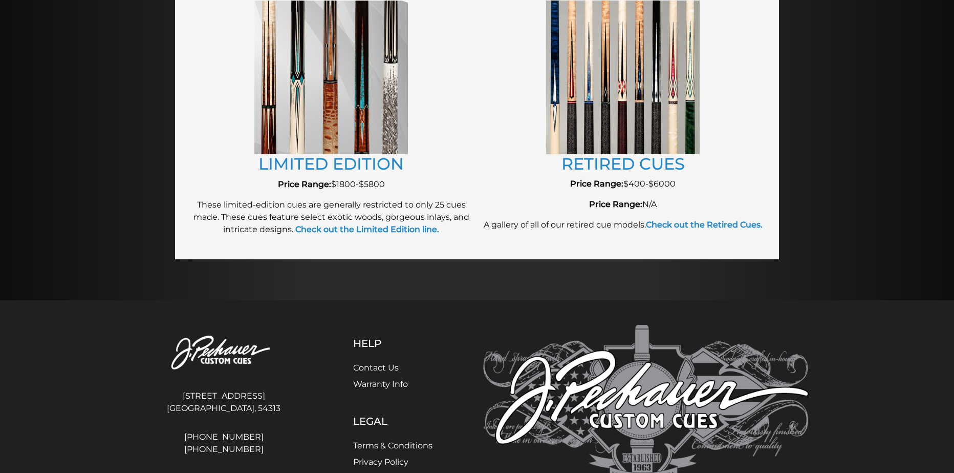
scroll to position [1245, 0]
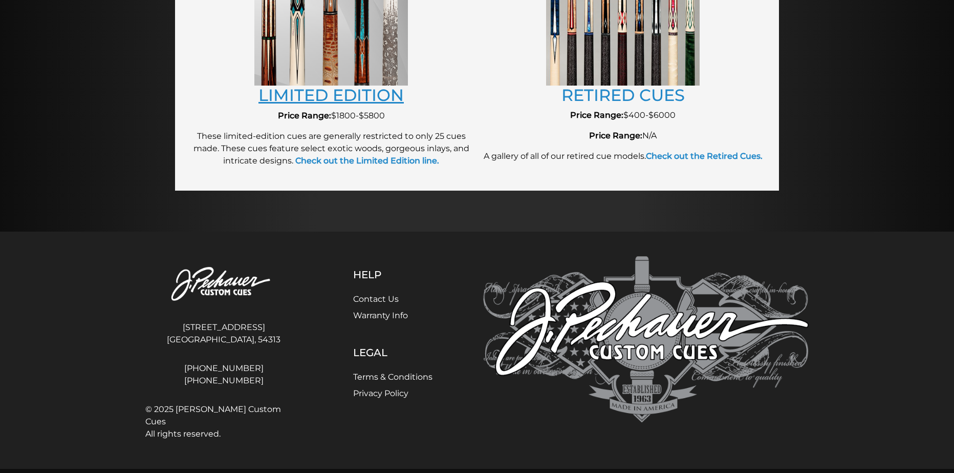
click at [351, 93] on link "LIMITED EDITION" at bounding box center [331, 95] width 145 height 20
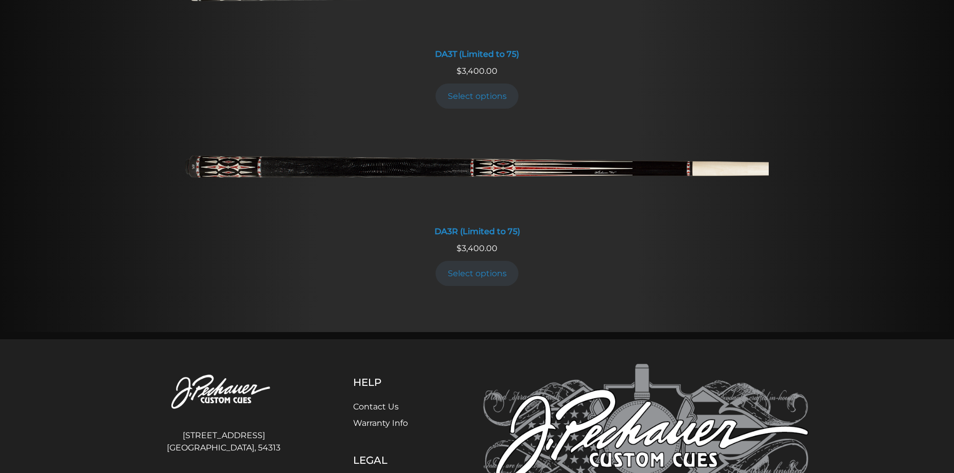
scroll to position [2013, 0]
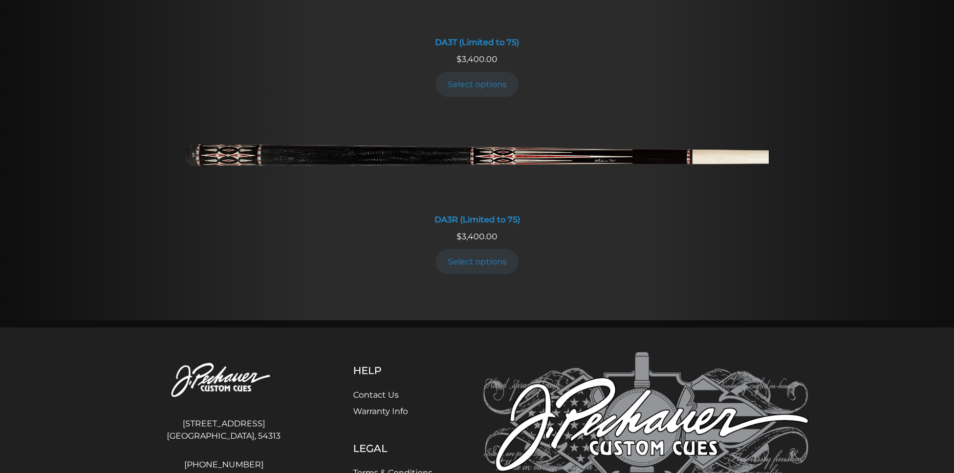
click at [531, 318] on div "DA2R $ 1,900.00 Select options DA3T (Limited to 75) $ 3,400.00 Select options D…" at bounding box center [477, 36] width 940 height 568
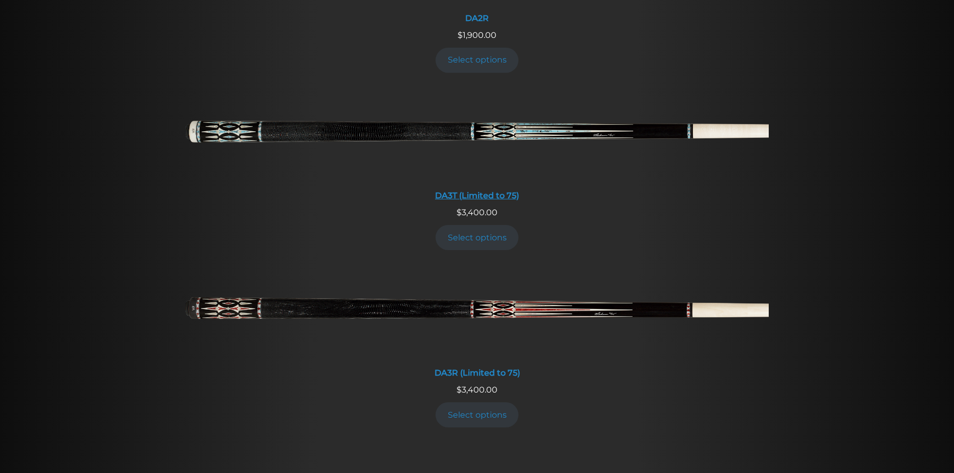
scroll to position [1856, 0]
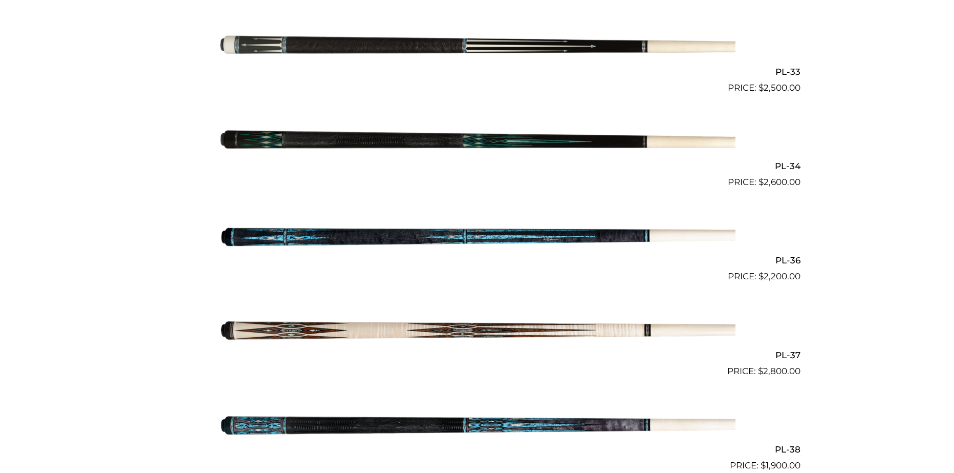
scroll to position [2588, 0]
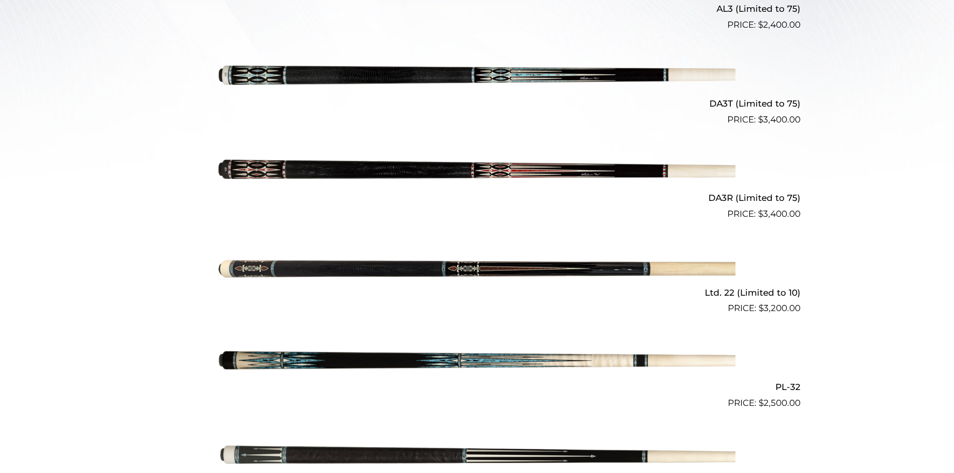
scroll to position [414, 0]
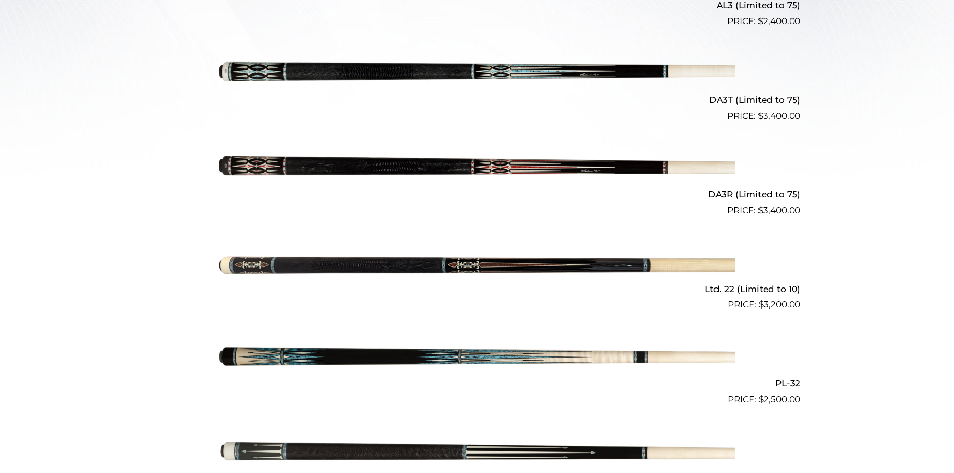
click at [505, 270] on img at bounding box center [477, 264] width 517 height 86
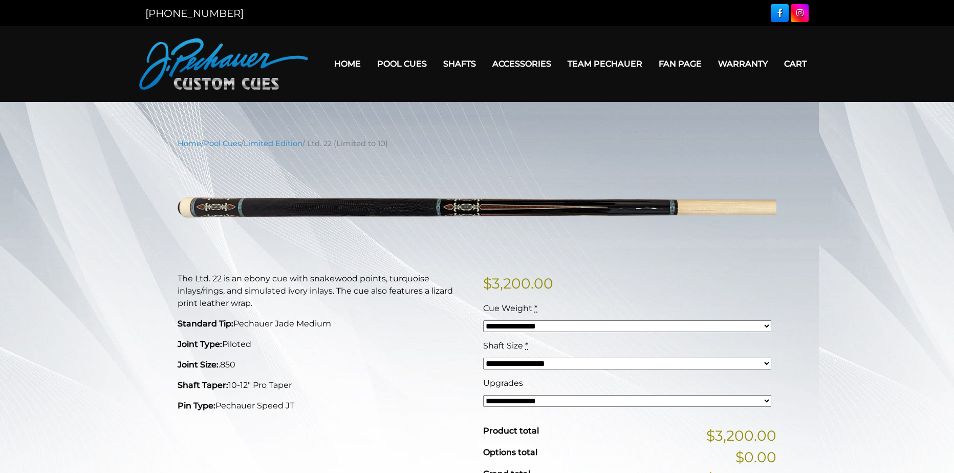
click at [635, 288] on p "$ 3,200.00" at bounding box center [629, 283] width 293 height 22
drag, startPoint x: 484, startPoint y: 284, endPoint x: 565, endPoint y: 282, distance: 80.9
click at [565, 282] on p "$ 3,200.00" at bounding box center [629, 283] width 293 height 22
click at [419, 325] on p "Standard Tip: Pechauer Jade Medium" at bounding box center [324, 323] width 293 height 12
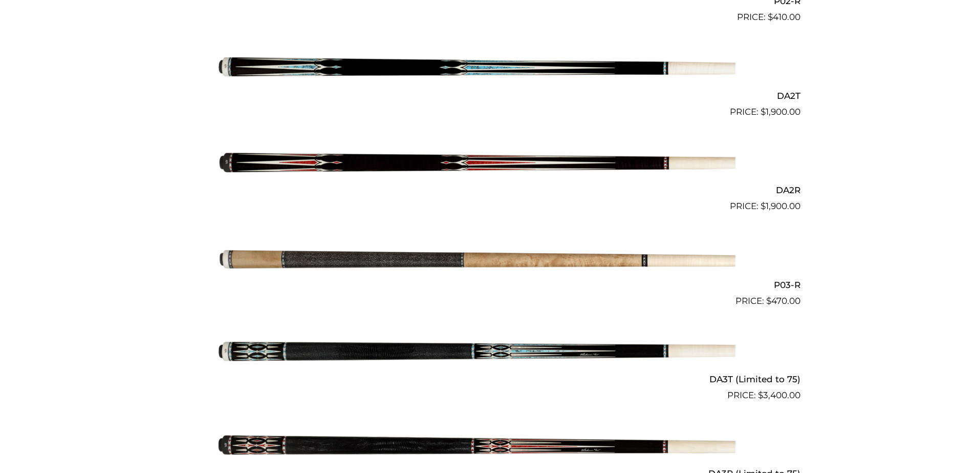
scroll to position [4497, 0]
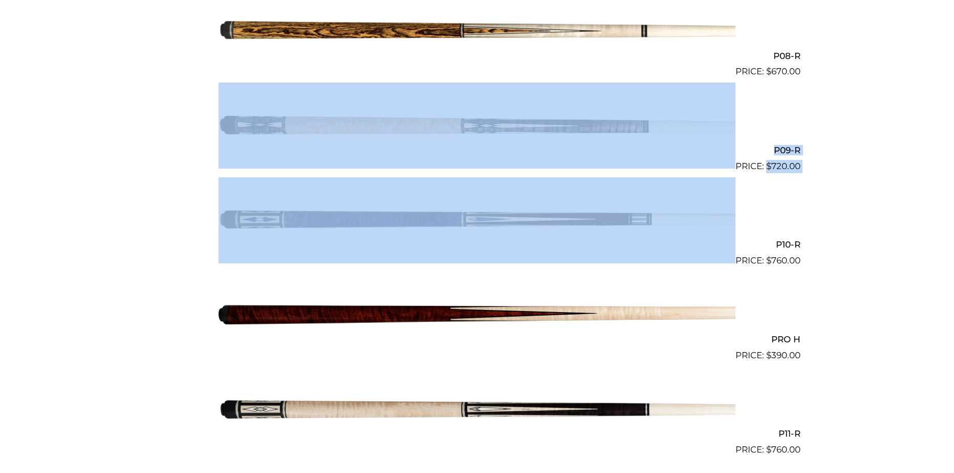
drag, startPoint x: 951, startPoint y: 154, endPoint x: 962, endPoint y: 172, distance: 20.6
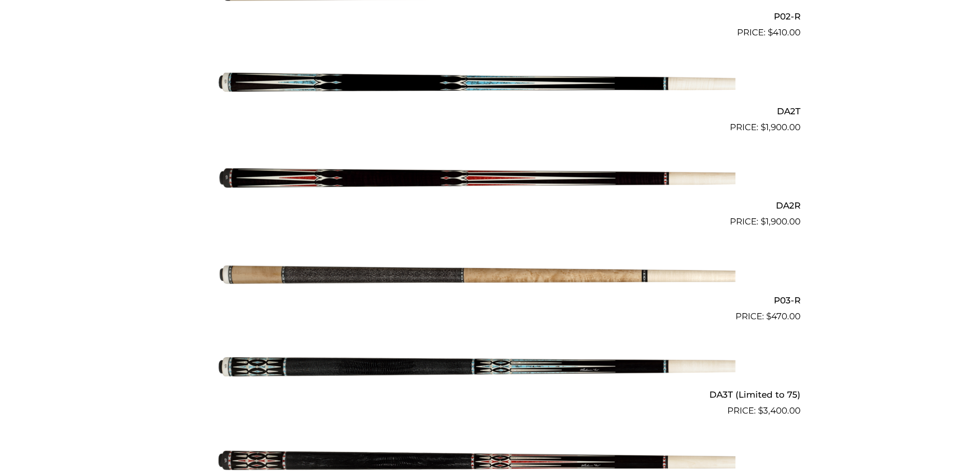
scroll to position [3276, 0]
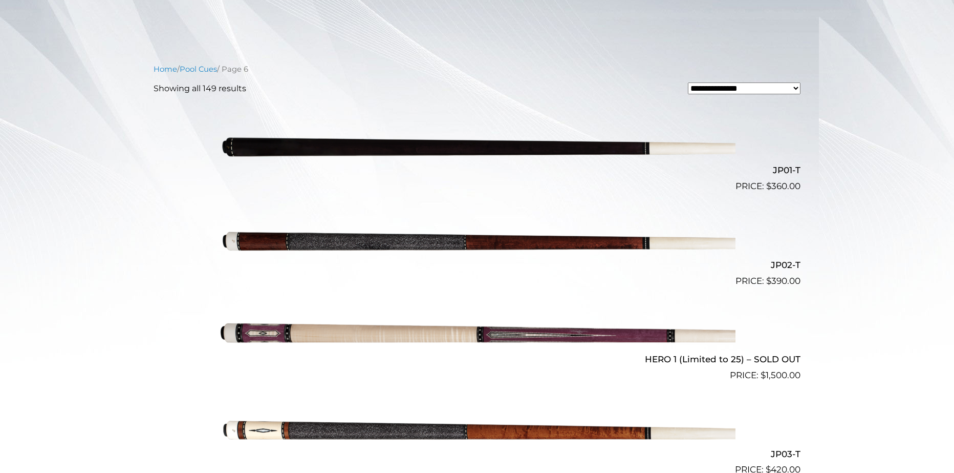
scroll to position [227, 0]
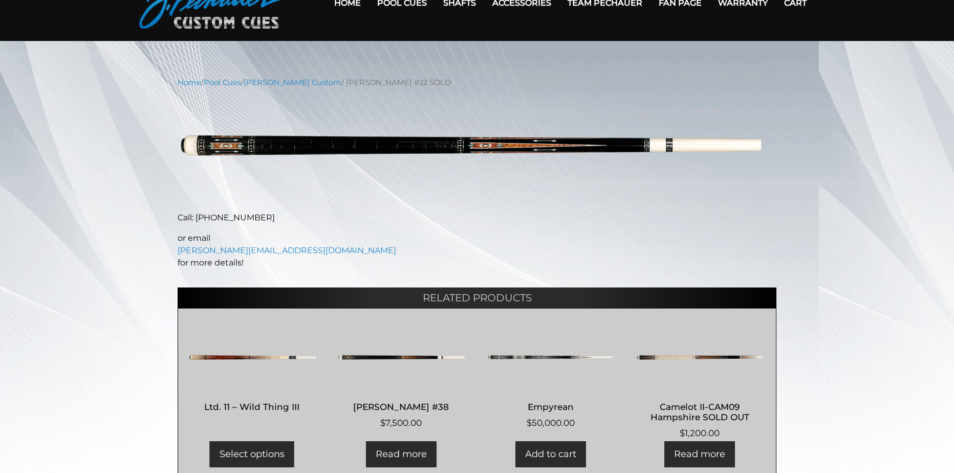
scroll to position [51, 0]
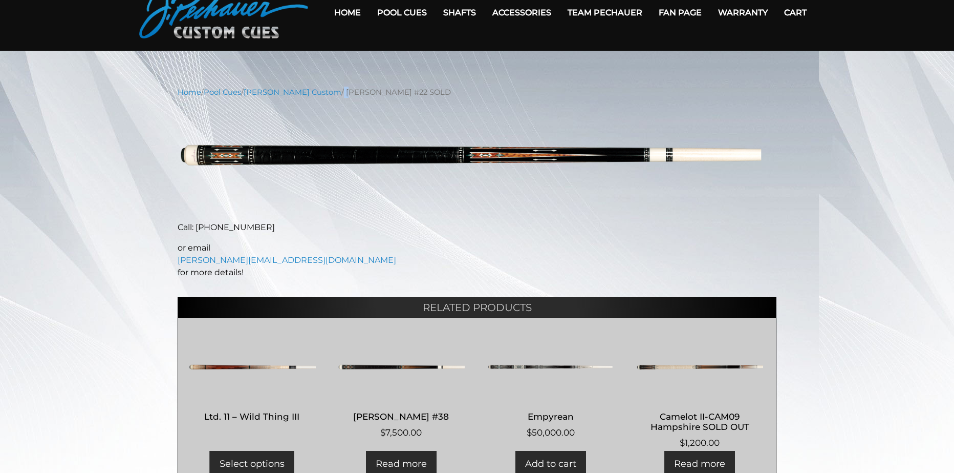
drag, startPoint x: 349, startPoint y: 92, endPoint x: 356, endPoint y: 91, distance: 7.2
click at [356, 91] on nav "Home / Pool Cues / [PERSON_NAME] Custom / [PERSON_NAME] #22 SOLD" at bounding box center [477, 92] width 599 height 11
drag, startPoint x: 355, startPoint y: 92, endPoint x: 435, endPoint y: 92, distance: 80.4
click at [435, 92] on nav "Home / Pool Cues / [PERSON_NAME] Custom / [PERSON_NAME] #22 SOLD" at bounding box center [477, 92] width 599 height 11
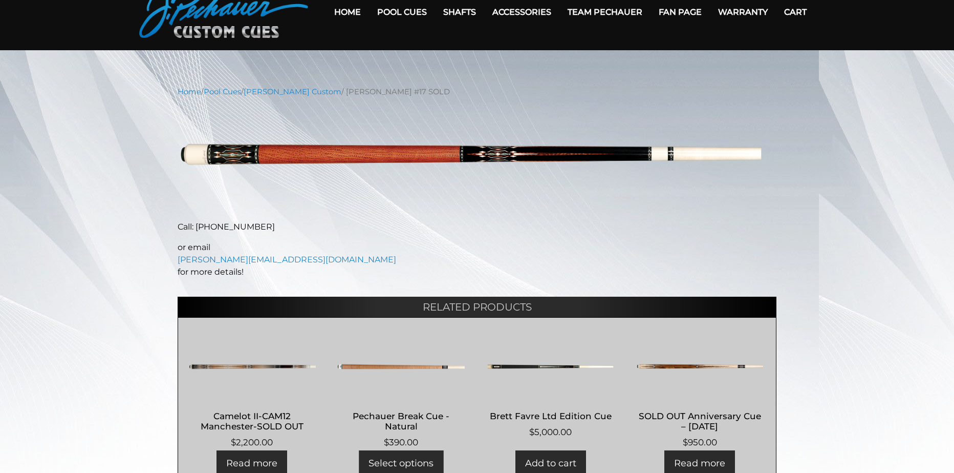
scroll to position [51, 0]
drag, startPoint x: 354, startPoint y: 89, endPoint x: 434, endPoint y: 90, distance: 79.4
click at [434, 90] on nav "Home / Pool Cues / [PERSON_NAME] Custom / [PERSON_NAME] #17 SOLD" at bounding box center [477, 92] width 599 height 11
click at [856, 160] on div "Home / Pool Cues / [PERSON_NAME] Custom / [PERSON_NAME] #17 SOLD Hover to zoom …" at bounding box center [477, 291] width 954 height 409
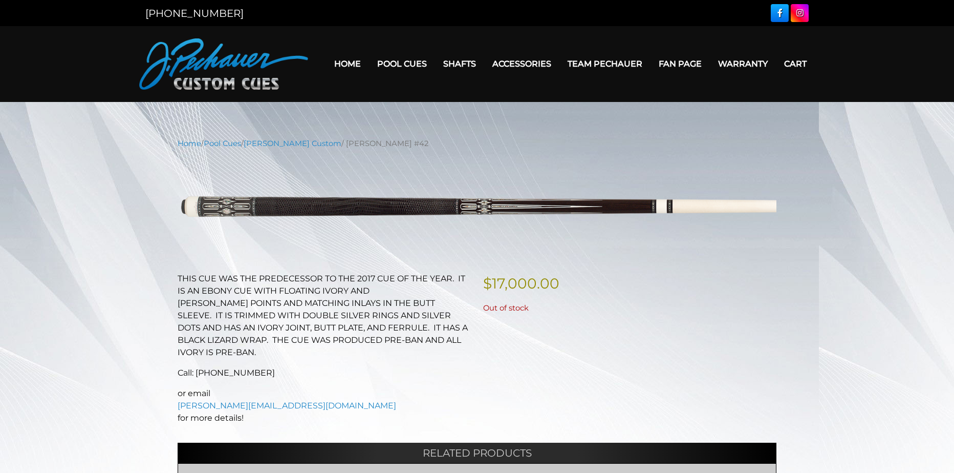
click at [536, 356] on div "$ 17,000.00 Out of stock" at bounding box center [630, 352] width 306 height 160
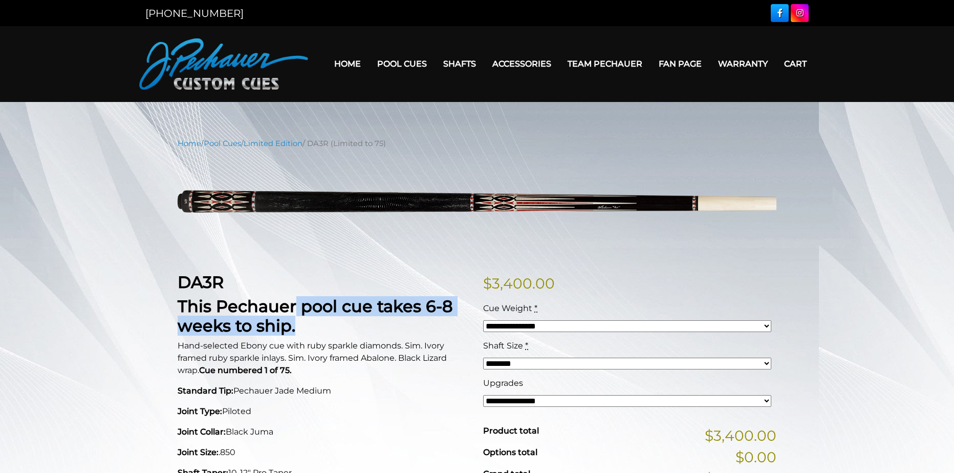
drag, startPoint x: 304, startPoint y: 319, endPoint x: 305, endPoint y: 325, distance: 5.7
click at [305, 325] on h2 "This Pechauer pool cue takes 6-8 weeks to ship." at bounding box center [324, 315] width 293 height 39
click at [310, 318] on h2 "This Pechauer pool cue takes 6-8 weeks to ship." at bounding box center [324, 315] width 293 height 39
drag, startPoint x: 302, startPoint y: 323, endPoint x: 295, endPoint y: 307, distance: 17.2
click at [295, 307] on h2 "This Pechauer pool cue takes 6-8 weeks to ship." at bounding box center [324, 315] width 293 height 39
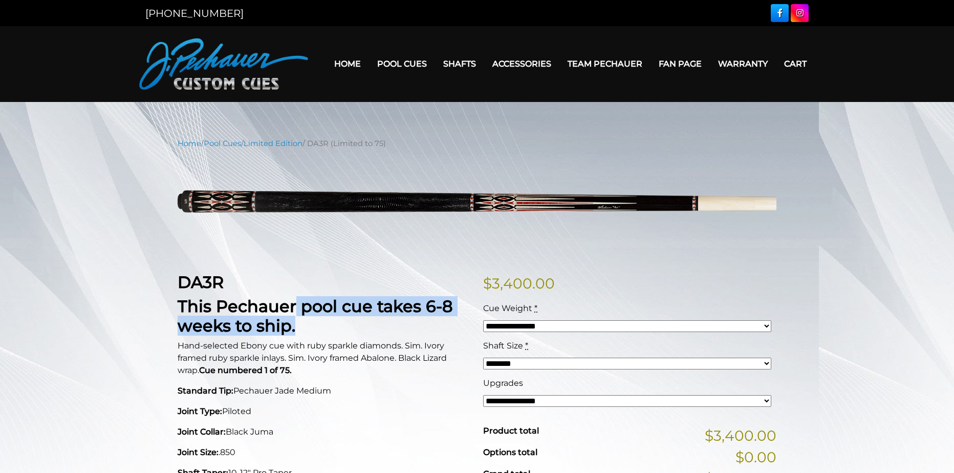
click at [308, 316] on h2 "This Pechauer pool cue takes 6-8 weeks to ship." at bounding box center [324, 315] width 293 height 39
click at [301, 322] on h2 "This Pechauer pool cue takes 6-8 weeks to ship." at bounding box center [324, 315] width 293 height 39
drag, startPoint x: 298, startPoint y: 324, endPoint x: 293, endPoint y: 310, distance: 14.3
click at [293, 310] on h2 "This Pechauer pool cue takes 6-8 weeks to ship." at bounding box center [324, 315] width 293 height 39
click at [308, 321] on h2 "This Pechauer pool cue takes 6-8 weeks to ship." at bounding box center [324, 315] width 293 height 39
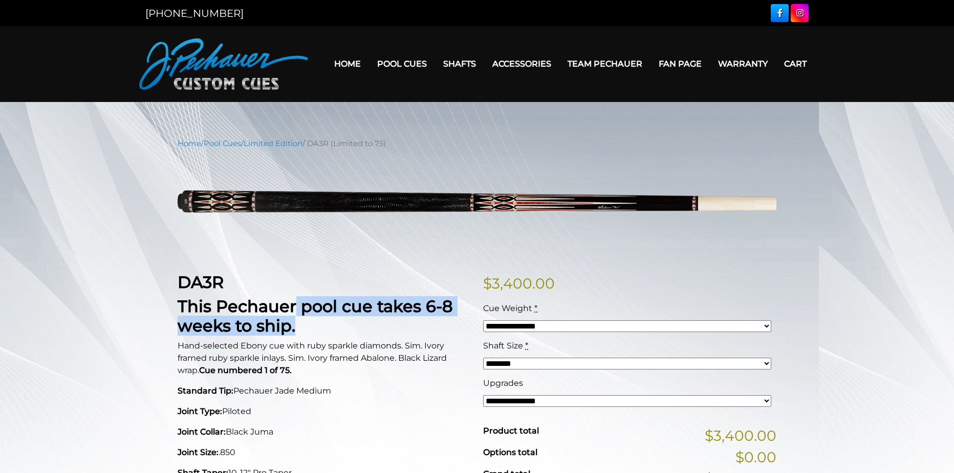
click at [309, 318] on h2 "This Pechauer pool cue takes 6-8 weeks to ship." at bounding box center [324, 315] width 293 height 39
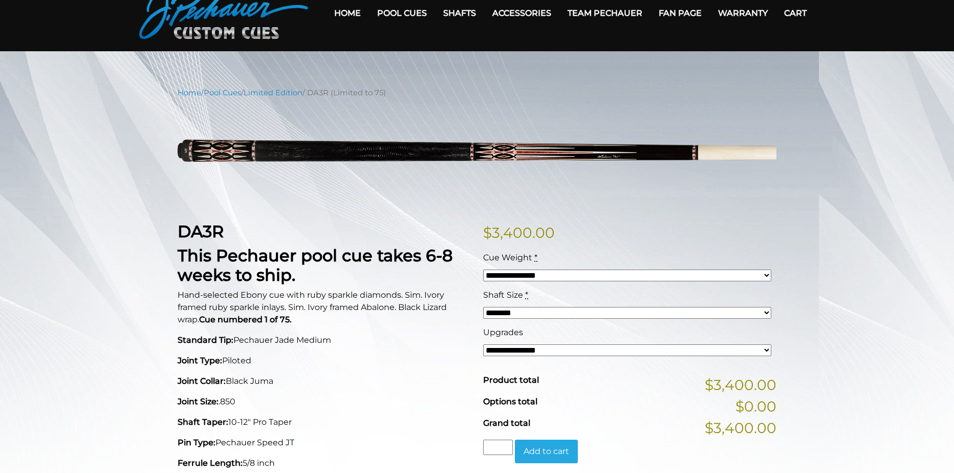
scroll to position [51, 0]
drag, startPoint x: 230, startPoint y: 378, endPoint x: 275, endPoint y: 374, distance: 45.2
click at [275, 374] on p "Joint Collar: Black Juma" at bounding box center [324, 380] width 293 height 12
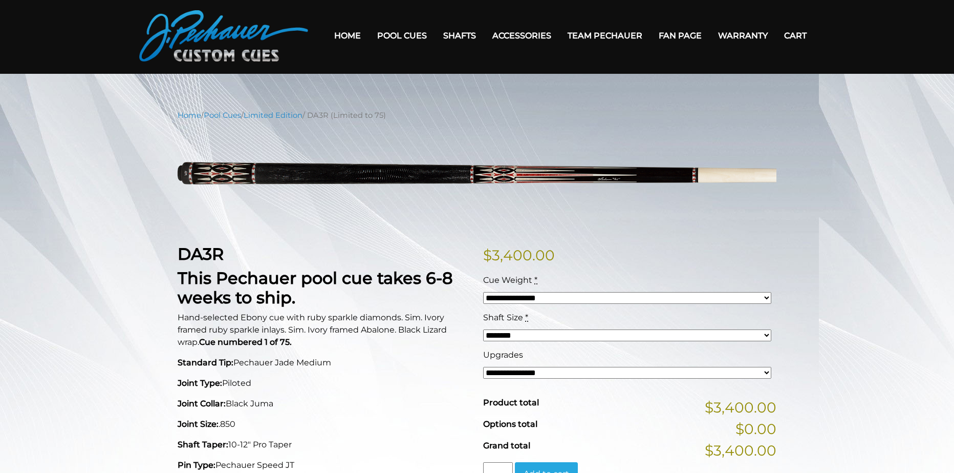
scroll to position [0, 0]
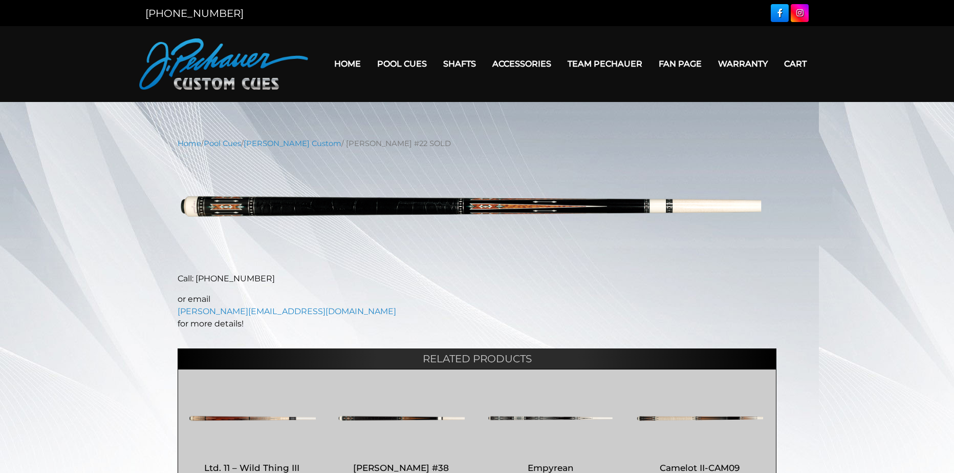
scroll to position [51, 0]
